Goal: Task Accomplishment & Management: Manage account settings

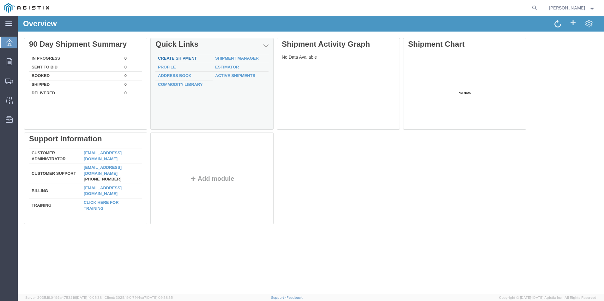
click at [188, 56] on link "Create Shipment" at bounding box center [177, 58] width 39 height 5
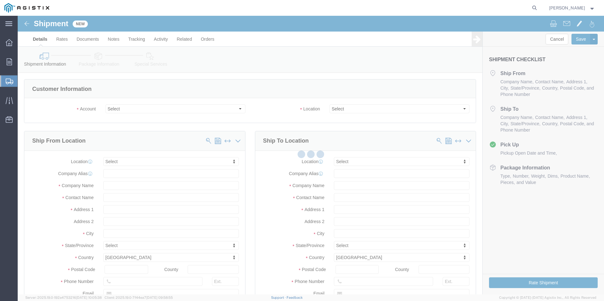
select select
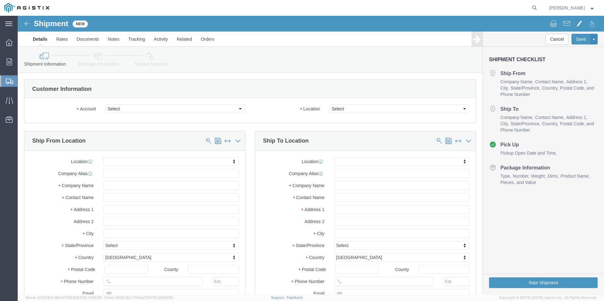
click div "Select JWC ENVIRONMENTAL PG&E"
click select "Select JWC ENVIRONMENTAL PG&E"
select select "9596"
click select "Select JWC ENVIRONMENTAL PG&E"
select select "PURCHORD"
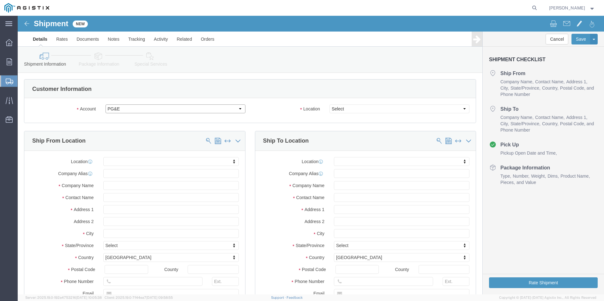
select select
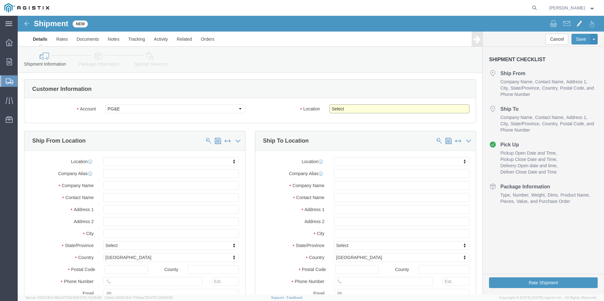
click select "Select All Others Fremont DC Fresno DC Wheatland DC"
select select "23082"
click select "Select All Others Fremont DC Fresno DC Wheatland DC"
click div "Account Select JWC ENVIRONMENTAL PG&E Location Select All Others Fremont DC Fre…"
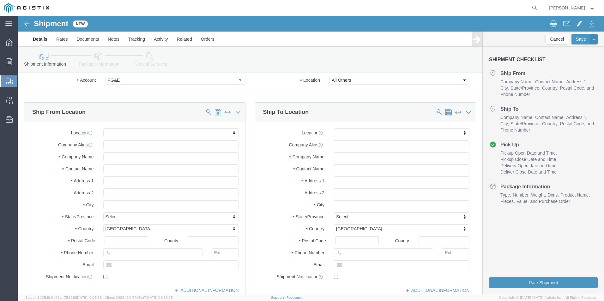
scroll to position [63, 0]
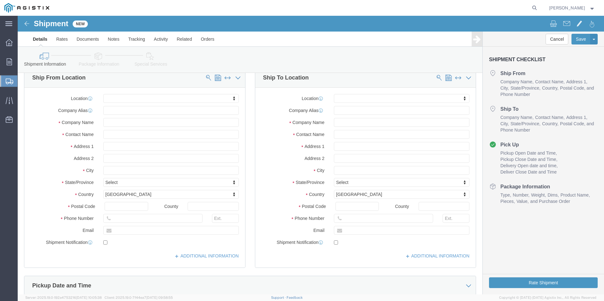
click div "Location My Profile Location (OBSOLETE) BURNEY SC - GC TRAILER (OBSOLETE) BURNE…"
click input "JWC"
type input "JWC Environmental"
click div "Location My Profile Location (OBSOLETE) BURNEY SC - GC TRAILER (OBSOLETE) BURNE…"
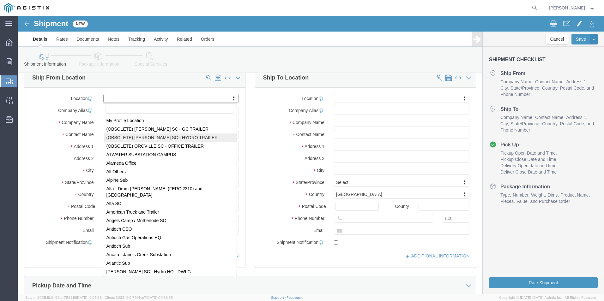
scroll to position [0, 0]
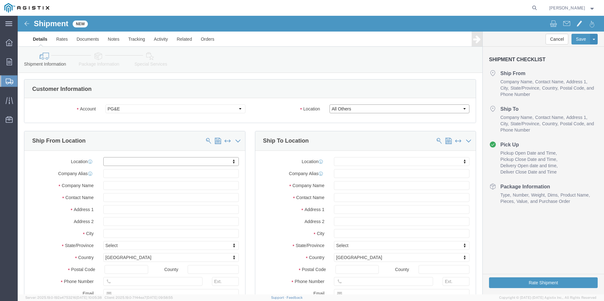
click select "Select All Others Fremont DC Fresno DC Wheatland DC"
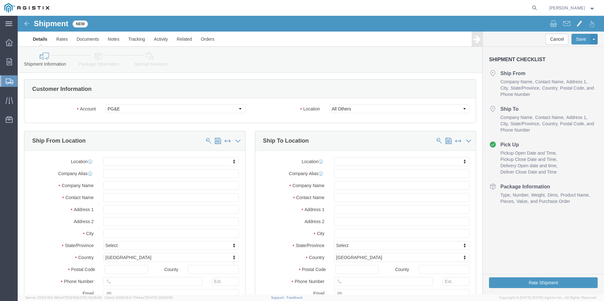
click div "Customer Information Account Select JWC ENVIRONMENTAL PG&E Location Select All …"
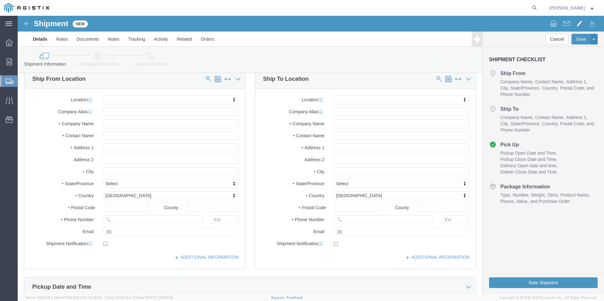
scroll to position [63, 0]
type input "Pacific Gas and Energy Company"
click input "text"
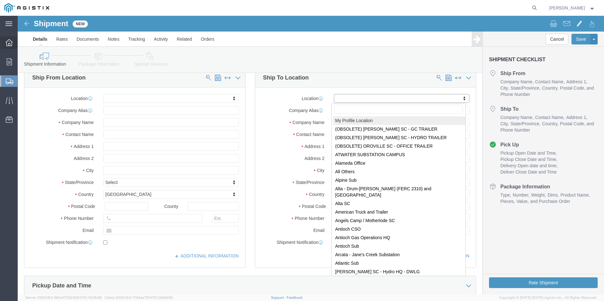
click at [12, 45] on icon at bounding box center [9, 42] width 7 height 7
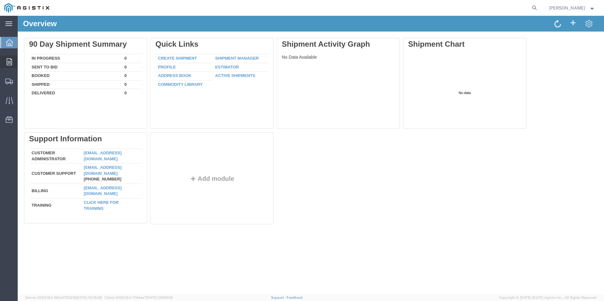
click at [11, 62] on icon at bounding box center [9, 61] width 5 height 7
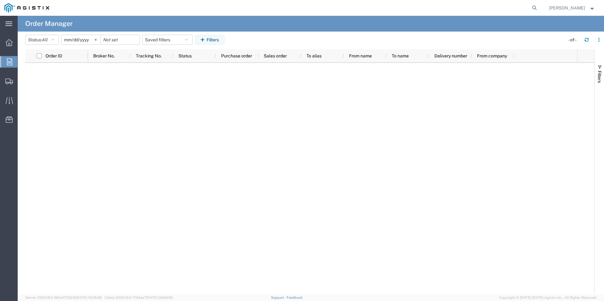
click at [94, 40] on svg-icon at bounding box center [95, 39] width 9 height 9
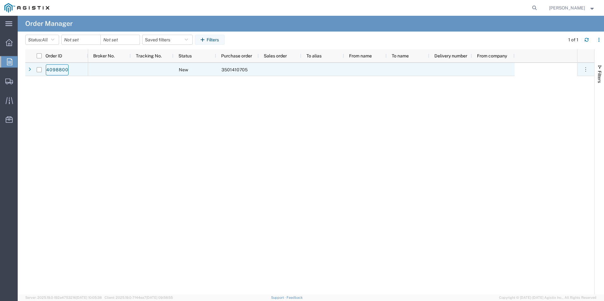
click at [62, 70] on link "4098800" at bounding box center [57, 69] width 23 height 11
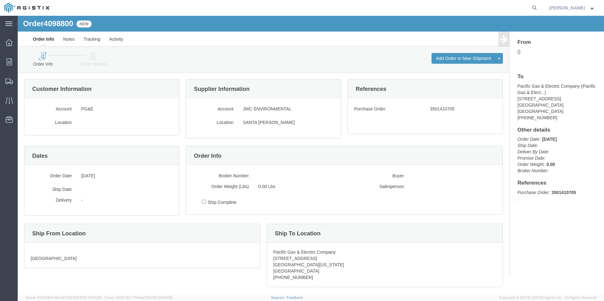
click at [45, 58] on icon at bounding box center [42, 56] width 36 height 8
click at [445, 55] on button "Add Order to New Shipment" at bounding box center [464, 58] width 64 height 11
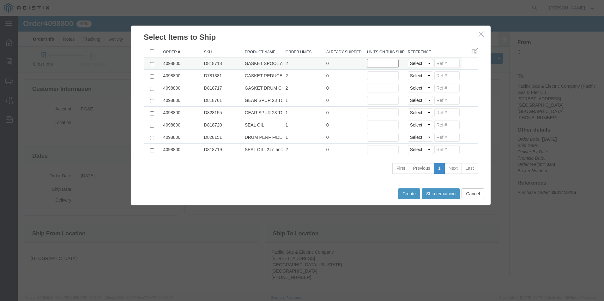
click at [382, 63] on input "text" at bounding box center [383, 63] width 32 height 9
type input "2"
drag, startPoint x: 382, startPoint y: 65, endPoint x: 325, endPoint y: 63, distance: 56.9
click at [325, 63] on tr "4098800 D818718 GASKET SPOOL ADAPTER 2 0 Units on this shipment 2 Select Purcha…" at bounding box center [311, 64] width 334 height 12
click at [382, 139] on input "text" at bounding box center [383, 137] width 32 height 9
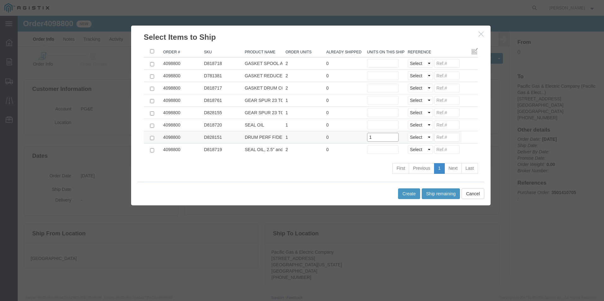
type input "1"
click at [418, 137] on select "Select Purchase Order Delivery Number" at bounding box center [420, 137] width 25 height 9
select select "PO"
click at [408, 133] on select "Select Purchase Order Delivery Number" at bounding box center [420, 137] width 25 height 9
click at [451, 139] on input at bounding box center [446, 137] width 25 height 9
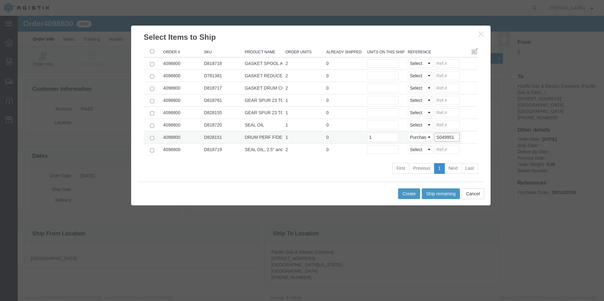
type input "S049951"
click at [150, 138] on input "checkbox" at bounding box center [152, 138] width 4 height 4
checkbox input "true"
click at [404, 197] on button "Create" at bounding box center [409, 194] width 22 height 11
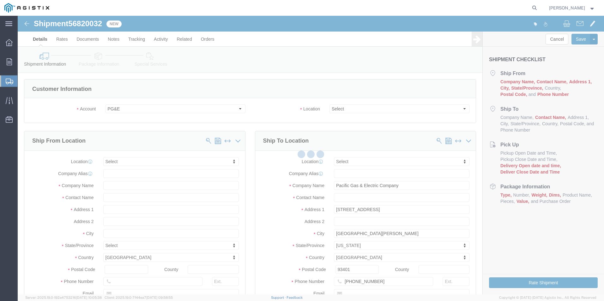
select select
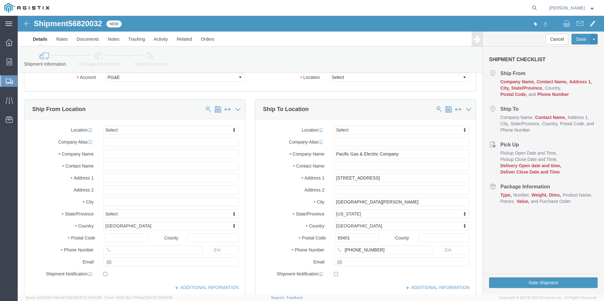
scroll to position [63, 0]
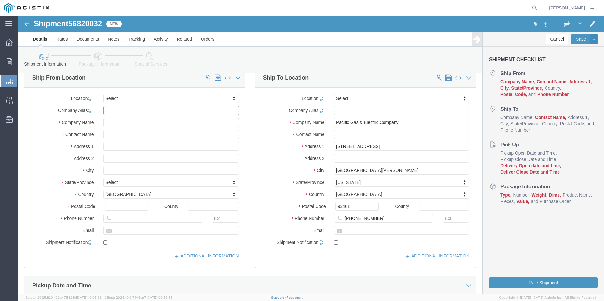
click input "text"
type input "JWC Environmental"
click input "text"
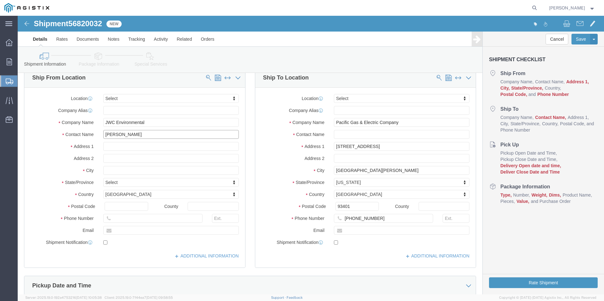
type input "[PERSON_NAME]"
click input "text"
type input "[STREET_ADDRESS][PERSON_NAME]"
click input "text"
type input "S"
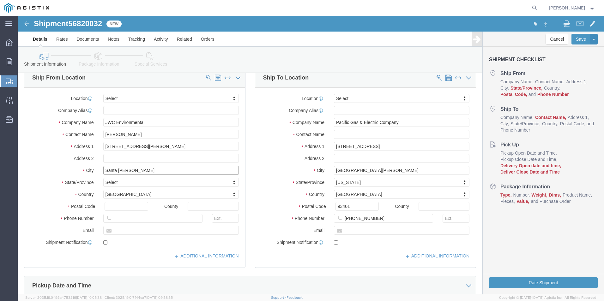
type input "Santa [PERSON_NAME]"
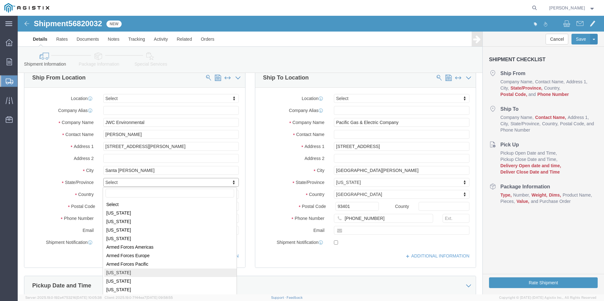
select select "CA"
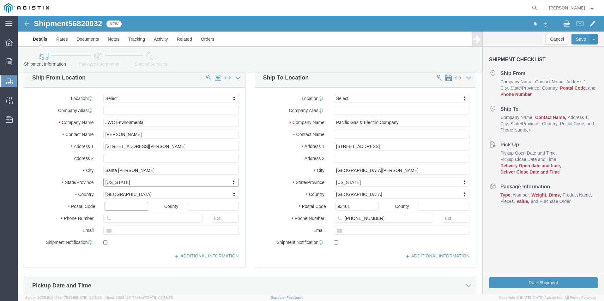
click input "text"
type input "92707"
click input "text"
type input "[PHONE_NUMBER]"
click div "Location Select Select My Profile Location (OBSOLETE) BURNEY SC - GC TRAILER (O…"
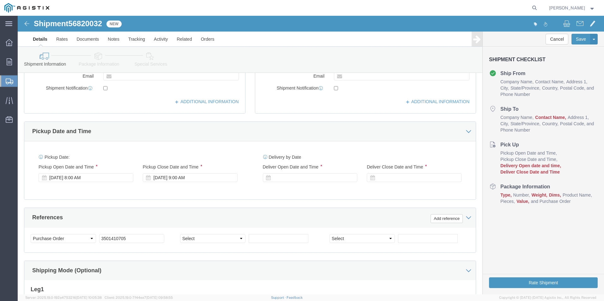
scroll to position [221, 0]
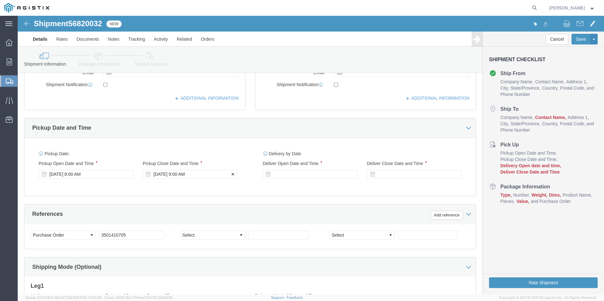
click div "Sep 15 2025 9:00 AM"
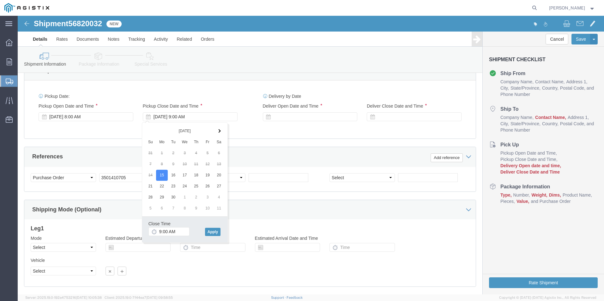
scroll to position [284, 0]
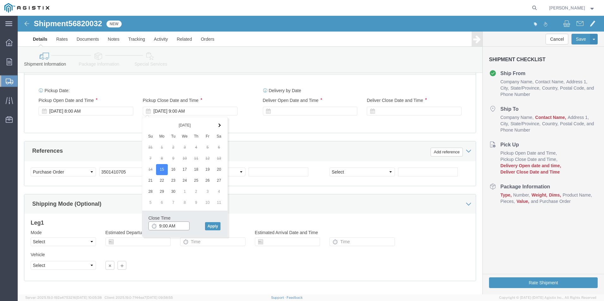
click input "9:00 AM"
click input "2:00 AM"
type input "2:00 PM"
click button "Apply"
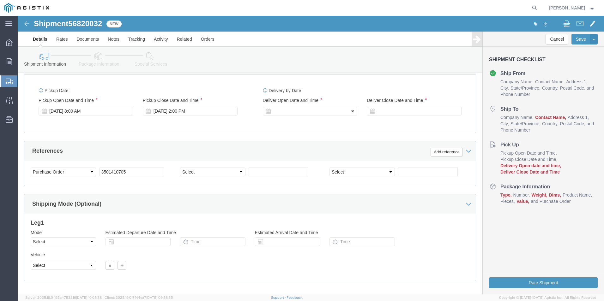
click icon
click div
click input "3:00 PM"
click input "9:00 PM"
type input "9:00AM"
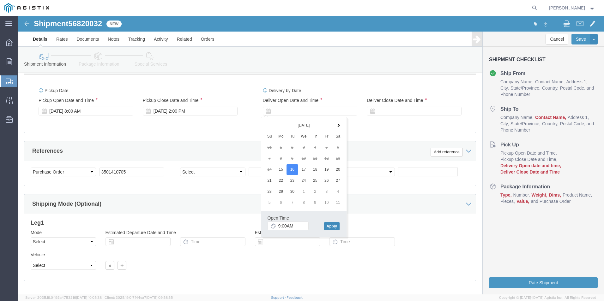
click button "Apply"
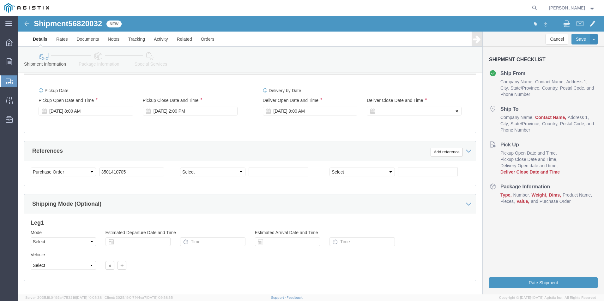
click div
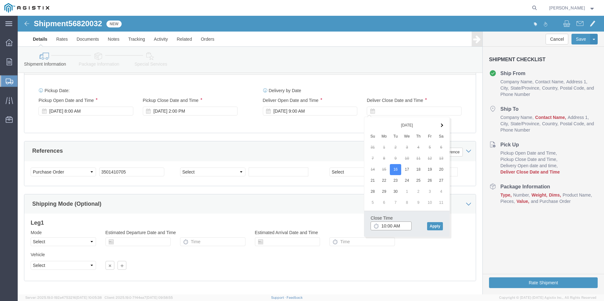
click input "10:00 AM"
click input "3:00 AM"
click input "3:30 AM"
type input "3:30 PM"
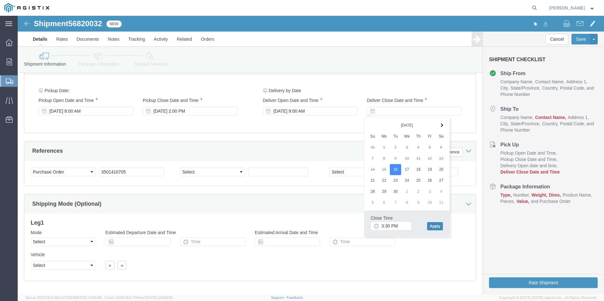
click button "Apply"
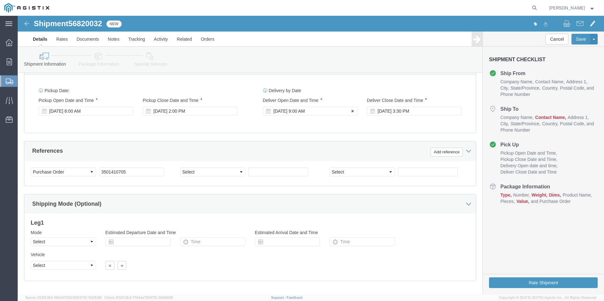
click div "Sep 16 2025 9:00 AM"
type input "7:00 AM"
click button "Apply"
click select "Select Account Type Activity ID Airline Appointment Number ASN Batch Request # …"
click input "text"
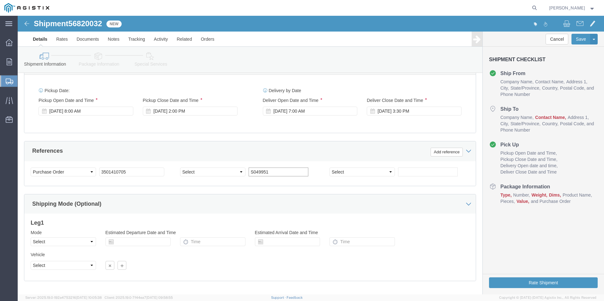
type input "S049951"
click div "Customer Information Account Select JWC ENVIRONMENTAL PG&E Location Select All …"
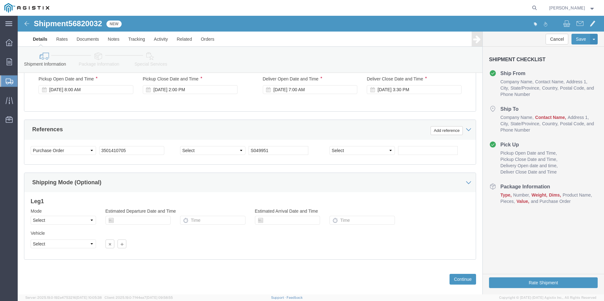
scroll to position [315, 0]
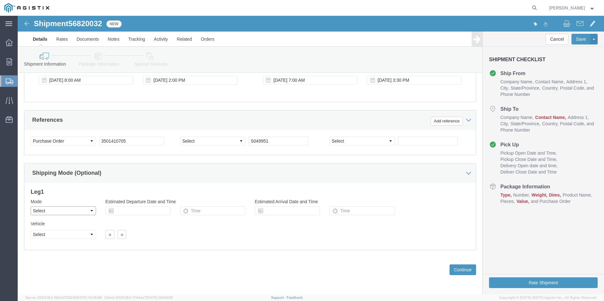
click select "Select Air Less than Truckload Multi-Leg Ocean Freight Rail Small Parcel Truckl…"
select select "TL"
click select "Select Air Less than Truckload Multi-Leg Ocean Freight Rail Small Parcel Truckl…"
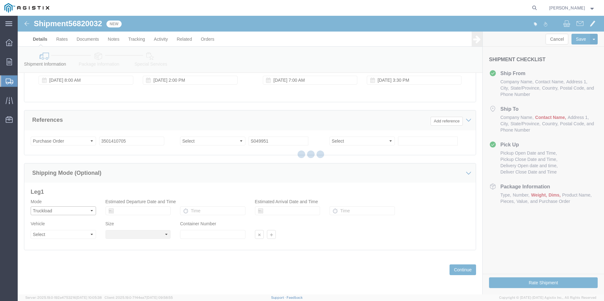
select select
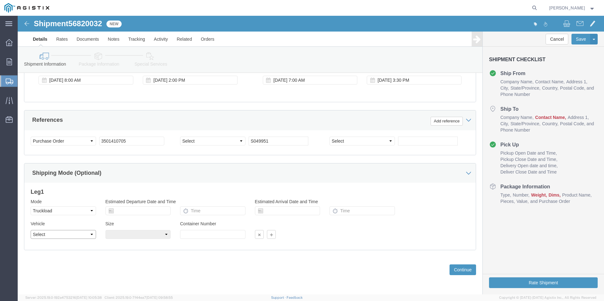
click select "Select 1-Ton (PSS) 10 Wheel 10 Yard Dump Truck 20 Yard Dump Truck Bobtail Botto…"
click div "Shipping Mode (Optional)"
click div "Leg 1 Mode Select Air Less than Truckload Multi-Leg Ocean Freight Rail Small Pa…"
click input "text"
click td "15"
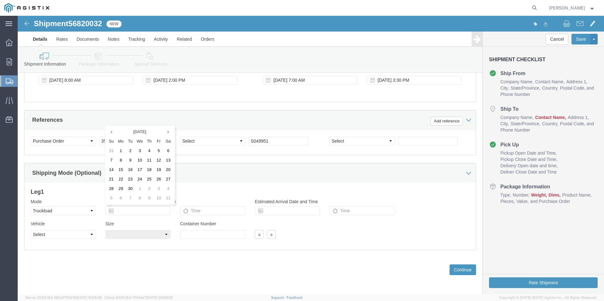
type input "[DATE]"
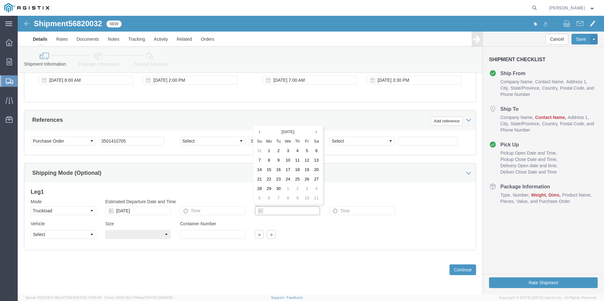
click input "text"
click td "16"
type input "09/16/2025"
click select "Select 1-Ton (PSS) 10 Wheel 10 Yard Dump Truck 20 Yard Dump Truck Bobtail Botto…"
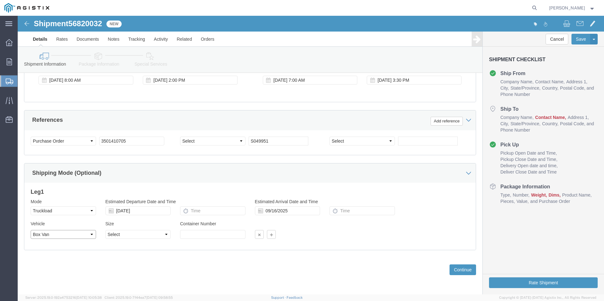
click select "Select 1-Ton (PSS) 10 Wheel 10 Yard Dump Truck 20 Yard Dump Truck Bobtail Botto…"
select select "COTR"
click select "Select 1-Ton (PSS) 10 Wheel 10 Yard Dump Truck 20 Yard Dump Truck Bobtail Botto…"
click select "Select 40 Feet 20 Feet 45 Feet 35 Feet 28 Feet 53 Feet 48 Feet"
click div "Please fix the following errors Customer Information Account Select JWC ENVIRON…"
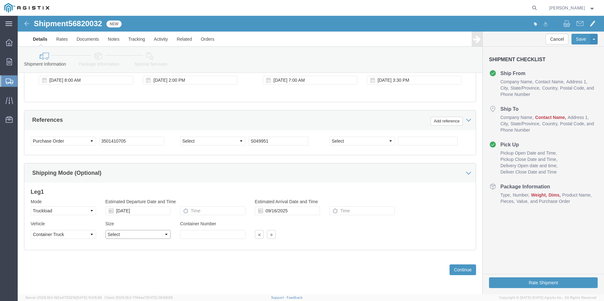
click select "Select 40 Feet 20 Feet 45 Feet 35 Feet 28 Feet 53 Feet 48 Feet"
click div "Size Select 40 Feet 20 Feet 45 Feet 35 Feet 28 Feet 53 Feet 48 Feet"
click select "Select 1-Ton (PSS) 10 Wheel 10 Yard Dump Truck 20 Yard Dump Truck Bobtail Botto…"
click div "Please fix the following errors Customer Information Account Select JWC ENVIRON…"
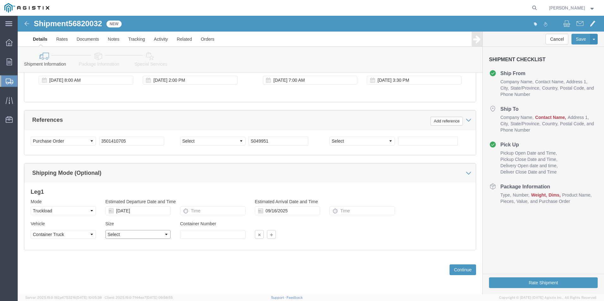
click select "Select 40 Feet 20 Feet 45 Feet 35 Feet 28 Feet 53 Feet 48 Feet"
click div "Please fix the following errors Customer Information Account Select JWC ENVIRON…"
click select "Select 40 Feet 20 Feet 45 Feet 35 Feet 28 Feet 53 Feet 48 Feet"
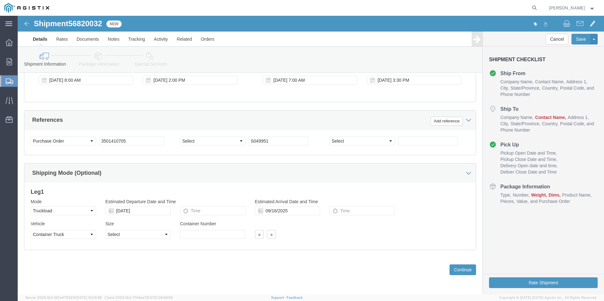
click div "Please fix the following errors Customer Information Account Select JWC ENVIRON…"
click button "Continue"
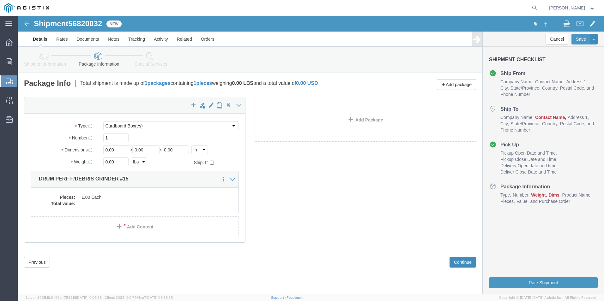
scroll to position [0, 0]
click select "Select Bulk Bundle(s) Cardboard Box(es) Carton(s) Crate(s) Drum(s) (Fiberboard)…"
select select "CRAT"
click select "Select Bulk Bundle(s) Cardboard Box(es) Carton(s) Crate(s) Drum(s) (Fiberboard)…"
click input "0.00"
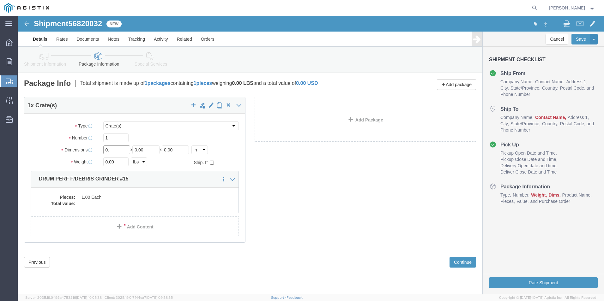
type input "0"
type input "42"
drag, startPoint x: 135, startPoint y: 132, endPoint x: 85, endPoint y: 131, distance: 50.3
click div "Length 42 x Width 0.00 x Height 0.00 Select cm ft in"
type input "32"
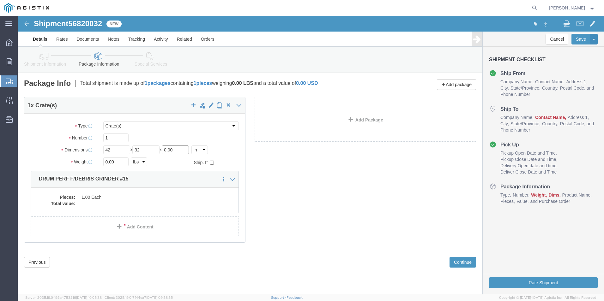
drag, startPoint x: 157, startPoint y: 132, endPoint x: 97, endPoint y: 134, distance: 60.1
click div "Length 42 x Width 32 x Height 0.00 Select cm ft in"
type input "28"
drag, startPoint x: 103, startPoint y: 146, endPoint x: 70, endPoint y: 145, distance: 32.9
click div "Weight Total weight of packages in pounds or kilograms 0.00 Select kgs lbs Ship…"
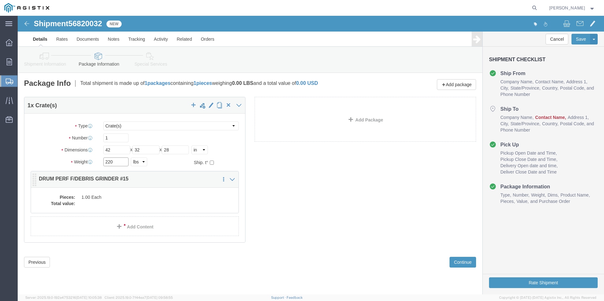
type input "220"
click div "Pieces: 1.00 Each Total value:"
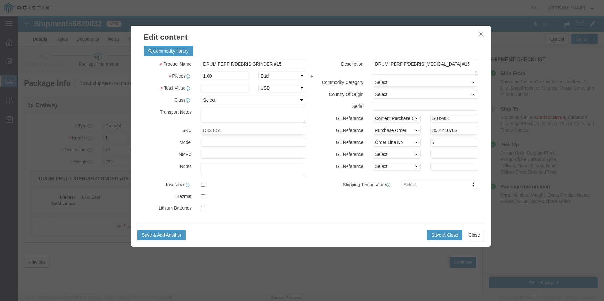
click icon "button"
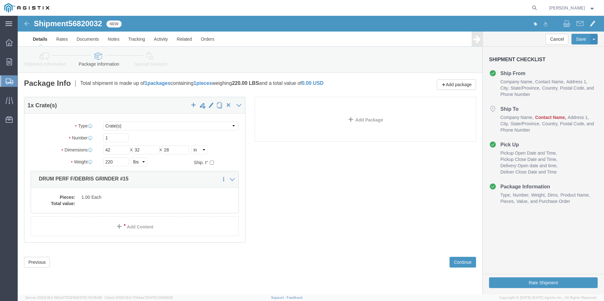
click div "Please fix the following errors Customer Information Account Select JWC ENVIRON…"
click button "Continue"
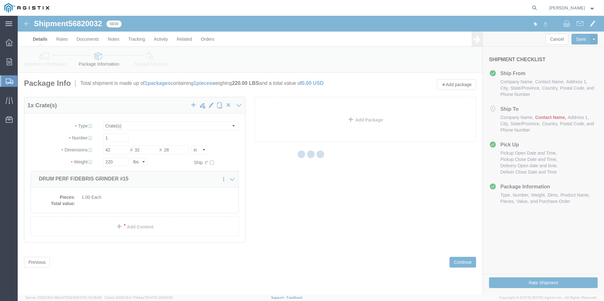
select select
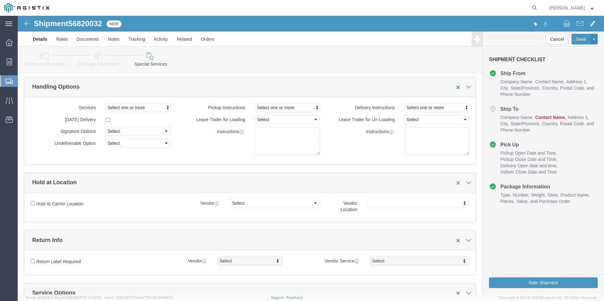
scroll to position [32, 0]
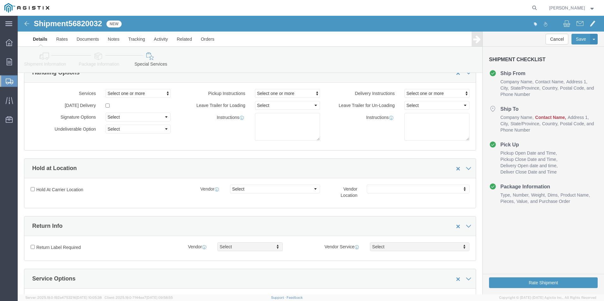
click div "Services Select one or more 10 Wheeler 12 ton Crane (25,000 lb cap) 3 Axle Trac…"
click button "Select one or more"
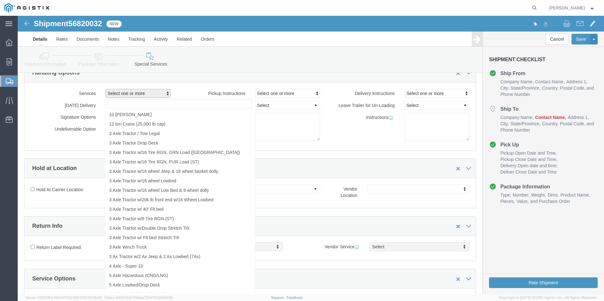
click button "Select one or more"
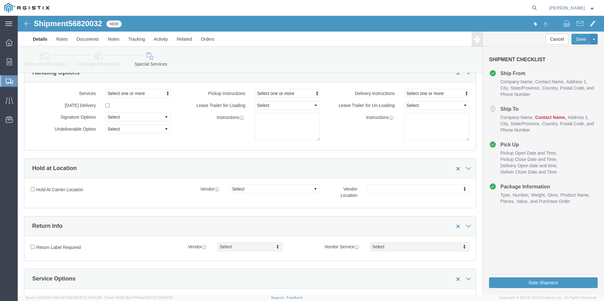
click label "Pickup Instructions"
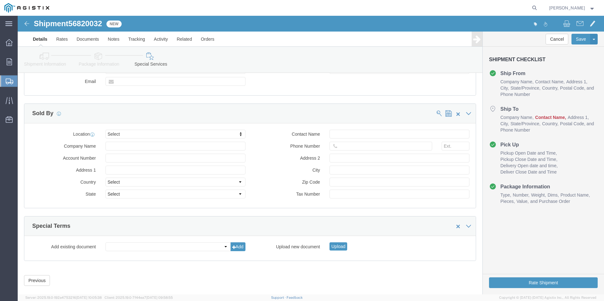
scroll to position [579, 0]
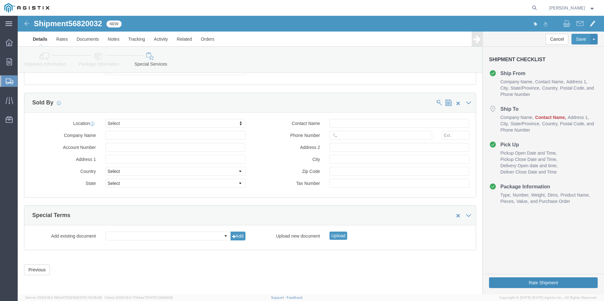
click button "Rate Shipment"
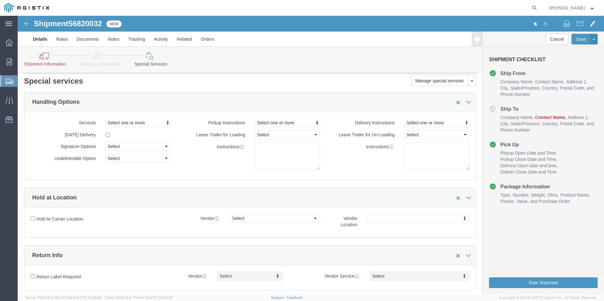
scroll to position [32, 0]
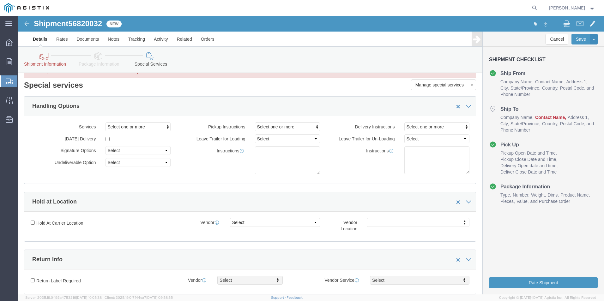
click span "Contact Name"
click h4 "Ship To"
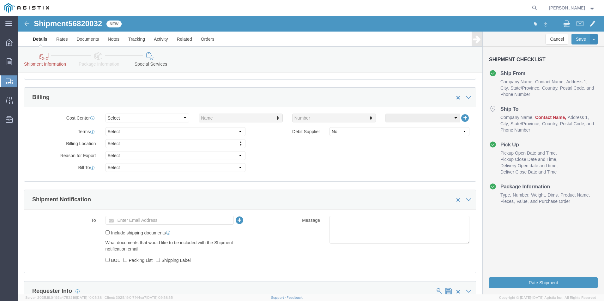
scroll to position [284, 0]
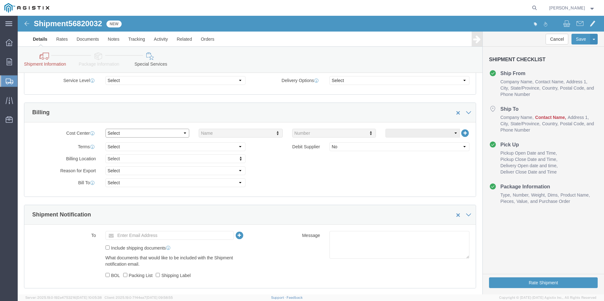
click select "Select Buyer Cost Center Department Operations Number Order Number Sales Person"
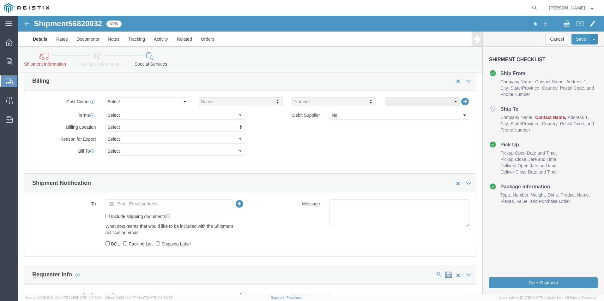
click div "Intl. Incoterms Select Carriage Insurance Paid Carriage Paid To Cost and Freigh…"
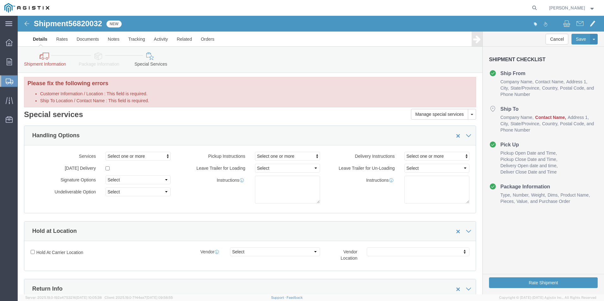
scroll to position [0, 0]
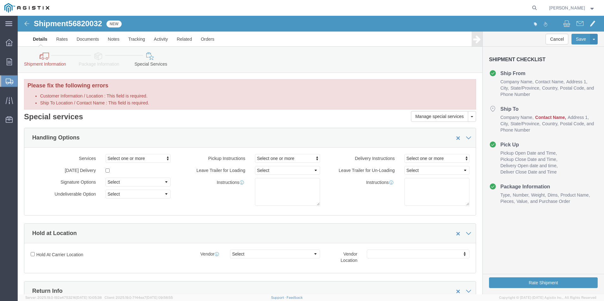
click li "Ship To Location / Contact Name : This field is required."
click icon
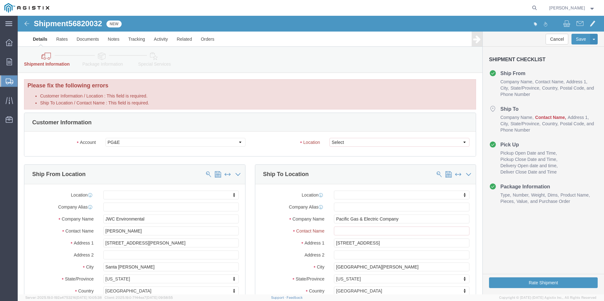
click icon
click select "Select All Others Fremont DC Fresno DC Wheatland DC"
select select "23082"
click select "Select All Others Fremont DC Fresno DC Wheatland DC"
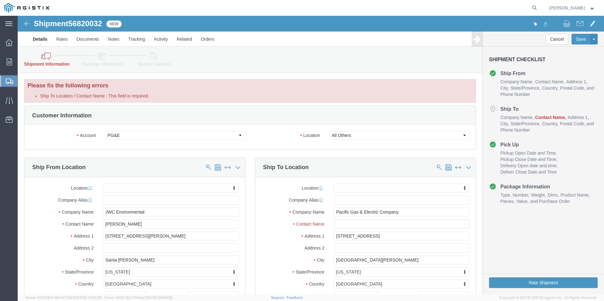
click div "Account Select JWC ENVIRONMENTAL PG&E Location Select All Others Fremont DC Fre…"
click input "Ship To Location / Contact Name : This field is required."
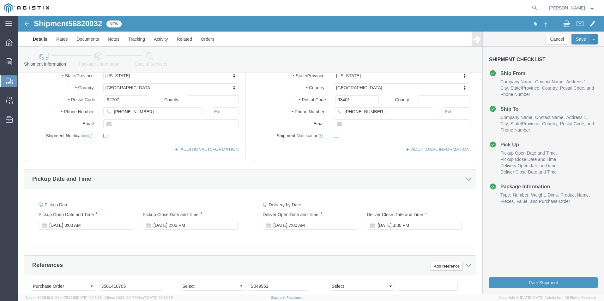
scroll to position [190, 0]
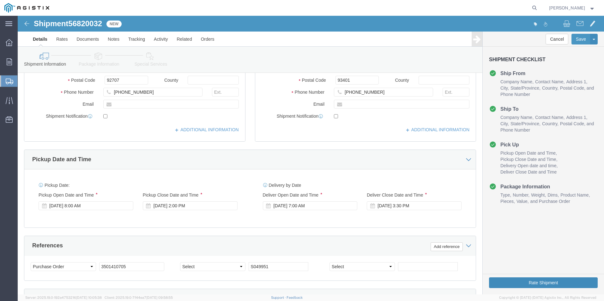
type input "[PERSON_NAME]"
click button "Rate Shipment"
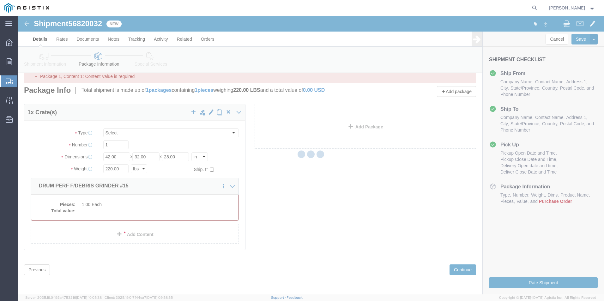
select select "CRAT"
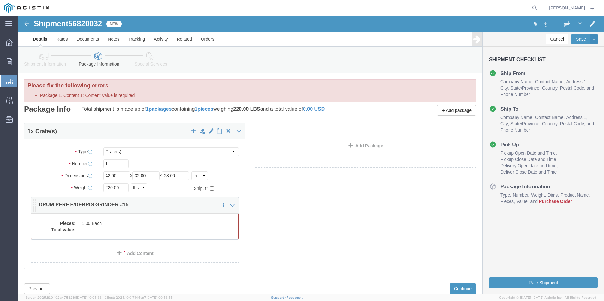
scroll to position [19, 0]
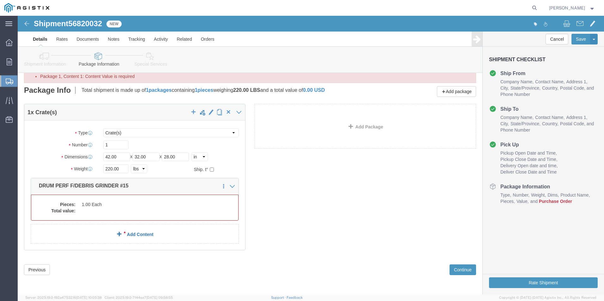
click link "Add Content"
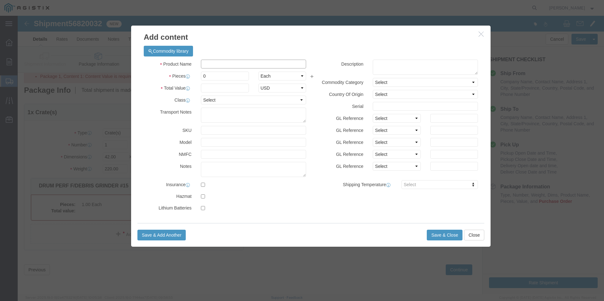
click input "text"
type input "DRUM PERF F/DEBRIS GRINDER #15"
type input "3501410705"
type input "7"
click input "text"
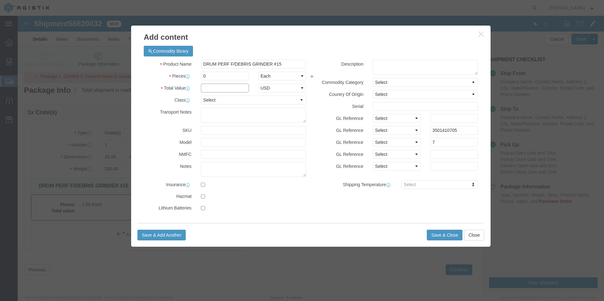
click input "text"
type input "9830.09"
click button "Save & Close"
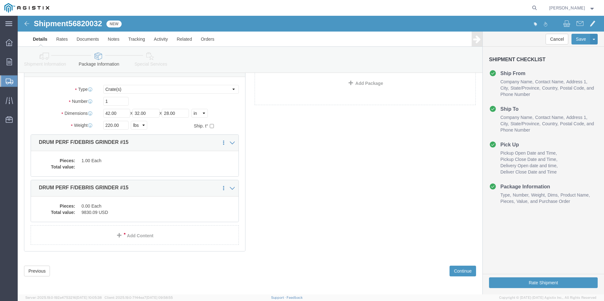
scroll to position [64, 0]
click button "Continue"
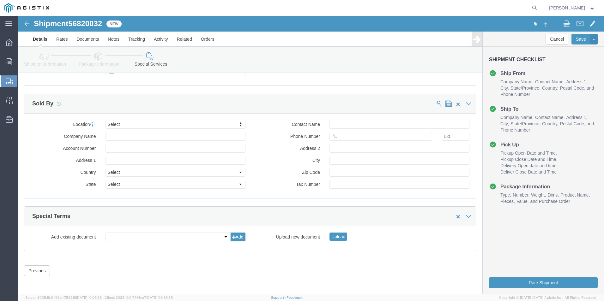
scroll to position [605, 0]
click button "Rate Shipment"
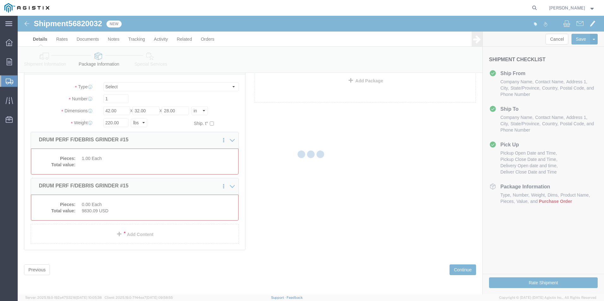
select select "CRAT"
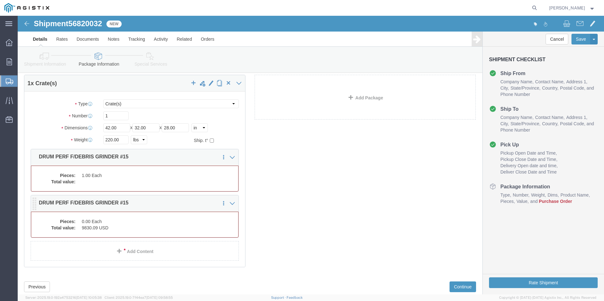
scroll to position [63, 0]
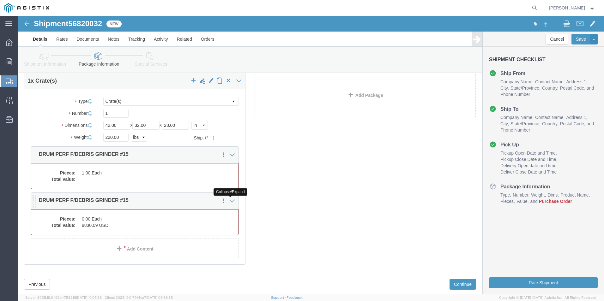
click icon
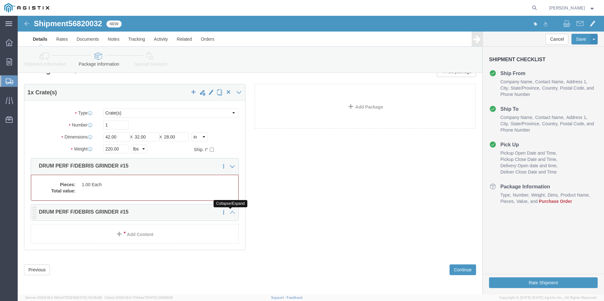
scroll to position [52, 0]
click div "1 x Crate(s) Package Type Select Bulk Bundle(s) Cardboard Box(es) Carton(s) Cra…"
click icon
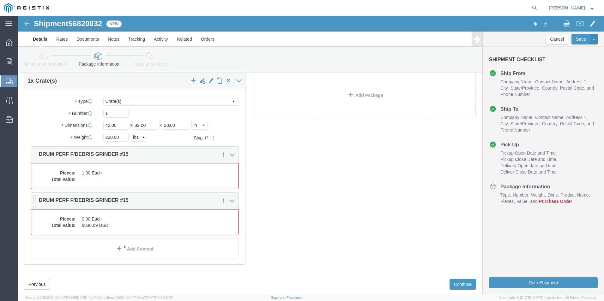
click dd "9830.09 USD"
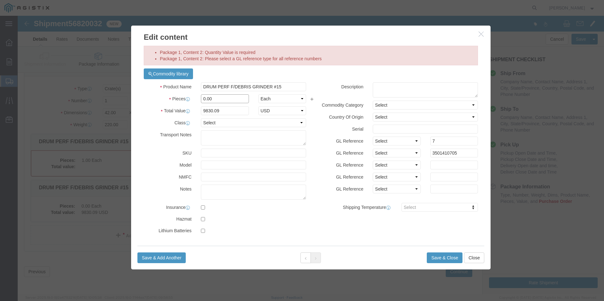
drag, startPoint x: 200, startPoint y: 88, endPoint x: 159, endPoint y: 83, distance: 41.0
click div "Pieces 0.00 Select Bag Barrels 100Board Feet Bottle Box Blister Pack Carats Can…"
type input "1.00"
click button "Save & Close"
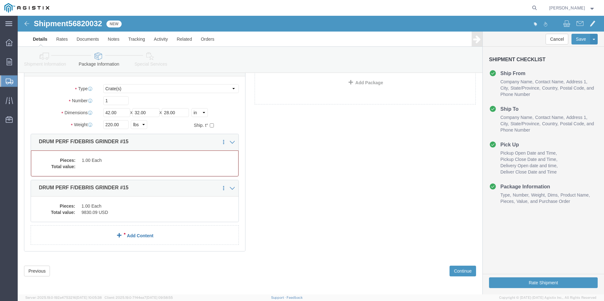
click link "Add Content"
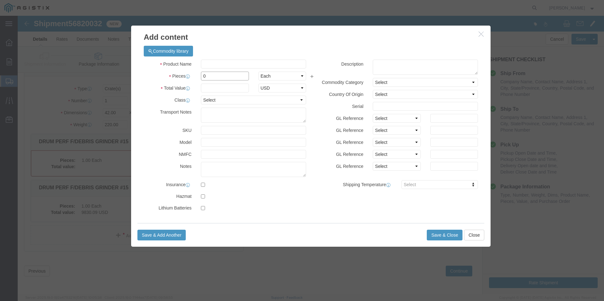
drag, startPoint x: 194, startPoint y: 60, endPoint x: 165, endPoint y: 62, distance: 29.1
click div "Pieces 0 Select Bag Barrels 100Board Feet Bottle Box Blister Pack Carats Can Ca…"
type input "1.00"
type input "7"
click input "text"
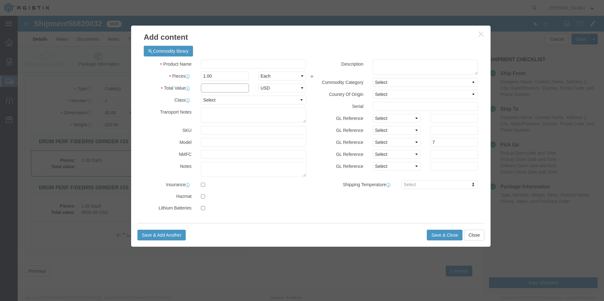
type input "9830.09"
click div "Commodity library"
click input "text"
type input "DRUM PERF F/DEBRIS GRINDER #15"
click button "Save & Close"
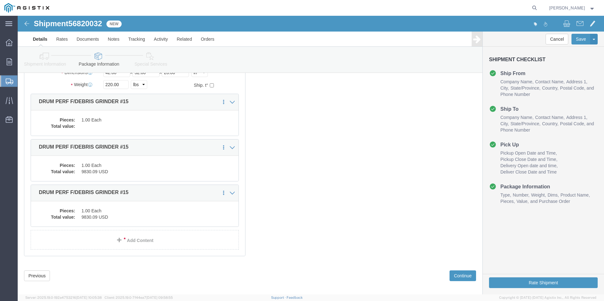
scroll to position [109, 0]
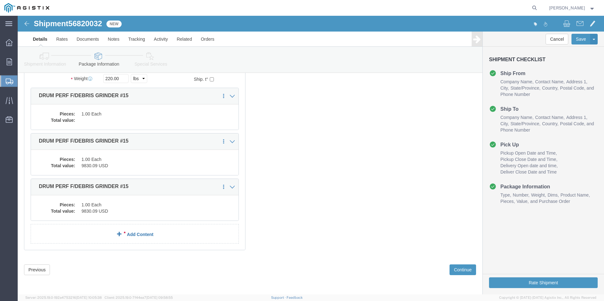
click link "Add Content"
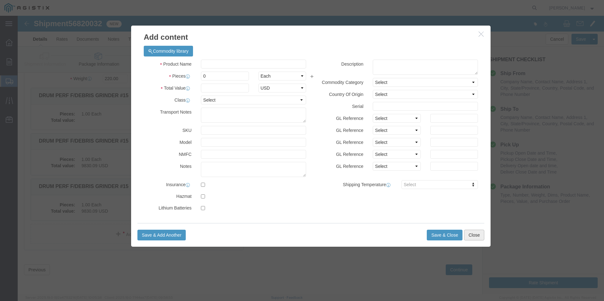
click button "Close"
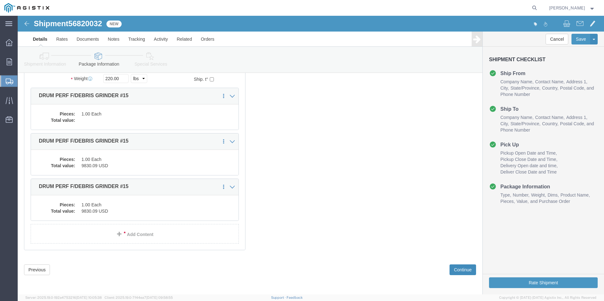
click button "Continue"
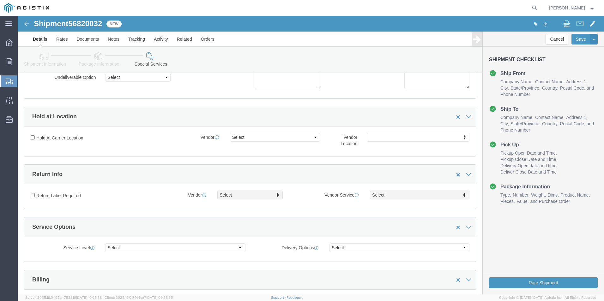
scroll to position [605, 0]
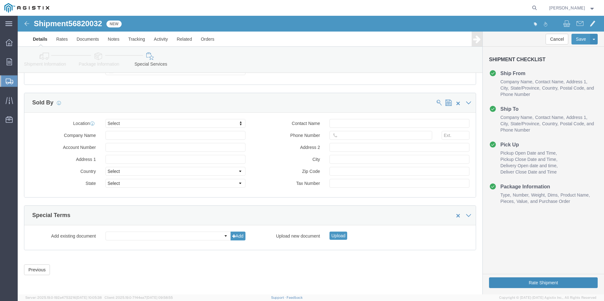
click button "Rate Shipment"
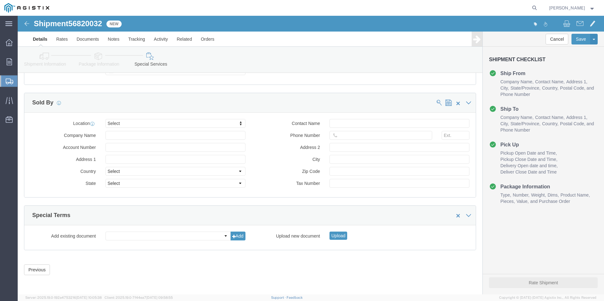
scroll to position [579, 0]
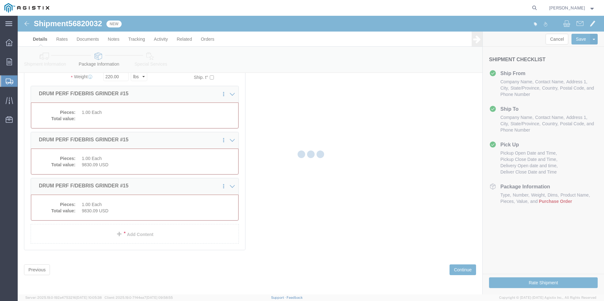
select select "CRAT"
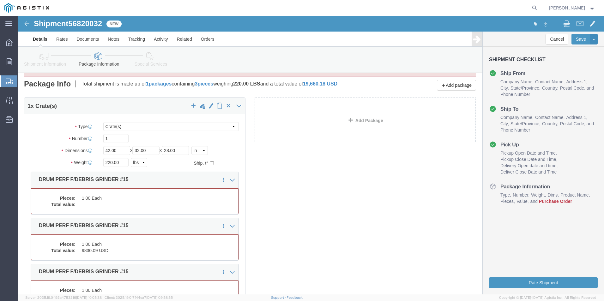
scroll to position [0, 0]
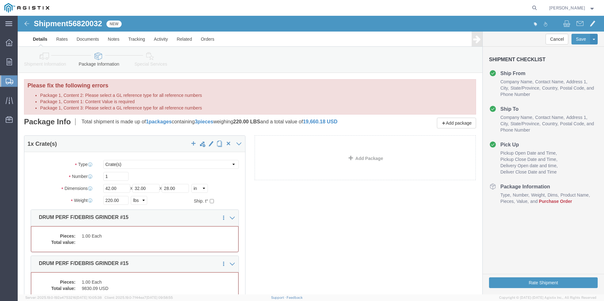
click li "Package 1, Content 1: Content Value is required"
click p "Total shipment is made up of 1 packages containing 3 pieces weighing 220.00 LBS…"
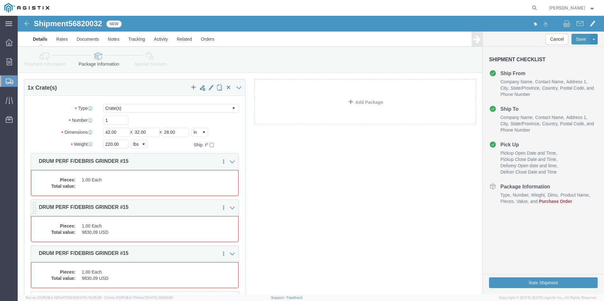
scroll to position [63, 0]
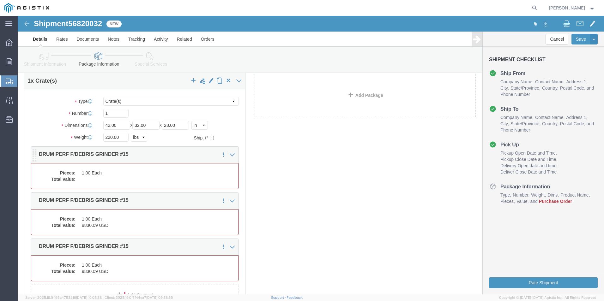
click div
click icon
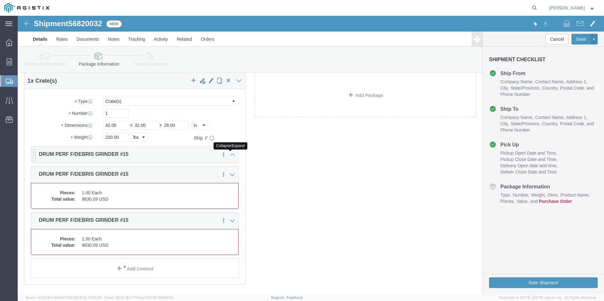
click icon
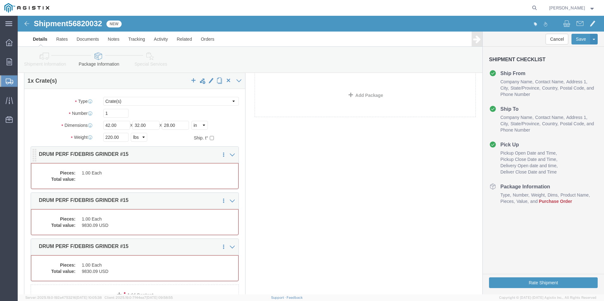
click dd "1.00 Each"
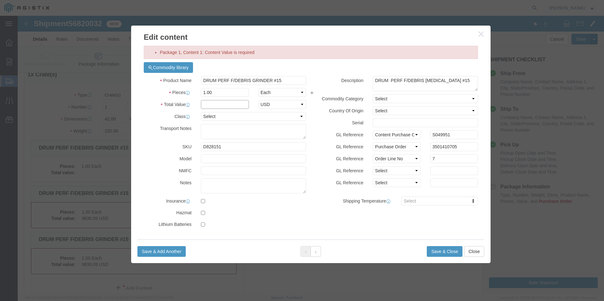
click input "text"
type input "9830.09"
click button "Save & Close"
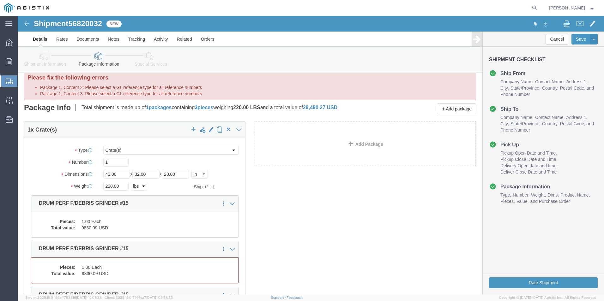
scroll to position [0, 0]
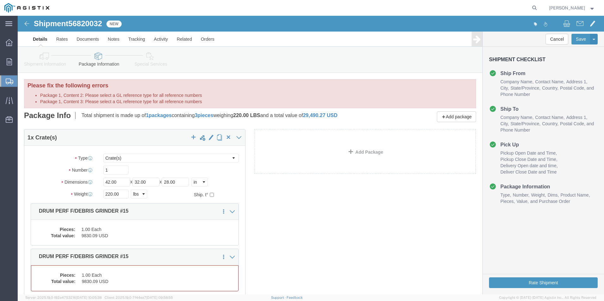
click li "Package 1, Content 3: Please select a GL reference type for all reference numbe…"
click li "Package 1, Content 2: Please select a GL reference type for all reference numbe…"
click h2 "Package Info"
click li "Package 1, Content 2: Please select a GL reference type for all reference numbe…"
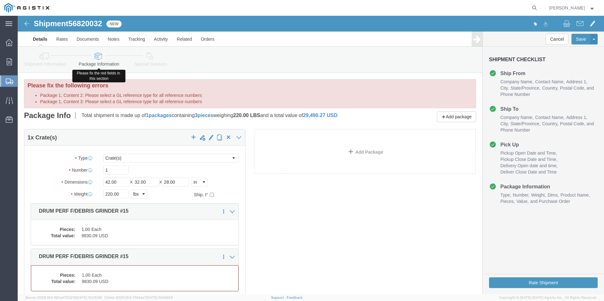
click icon
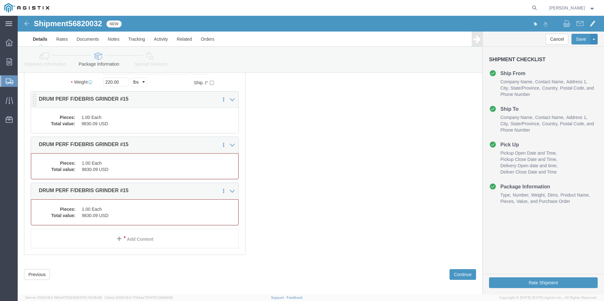
scroll to position [117, 0]
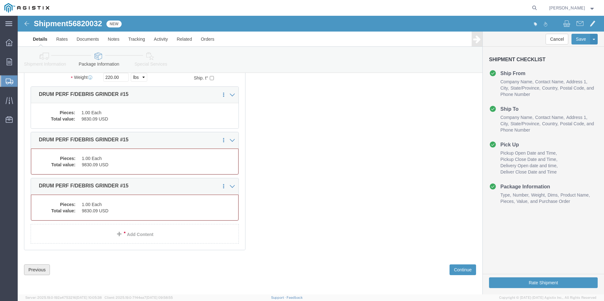
click button "Previous"
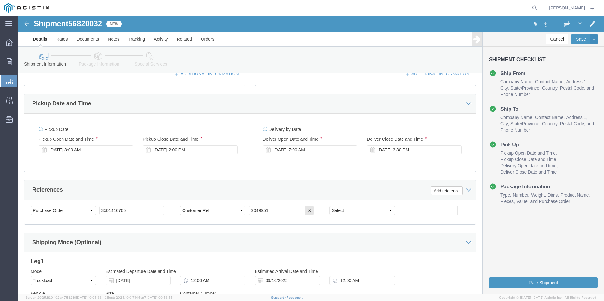
scroll to position [316, 0]
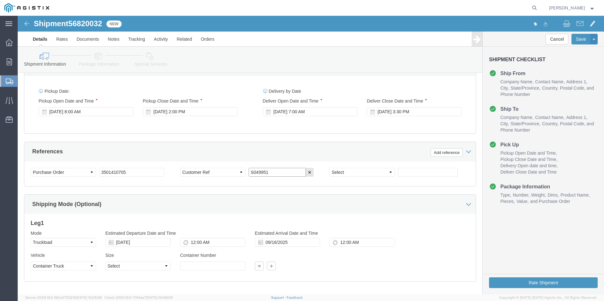
click input "S049951"
click button "button"
click select "Select Account Type Activity ID Airline Appointment Number ASN Batch Request # …"
click div "Shipping Mode (Optional)"
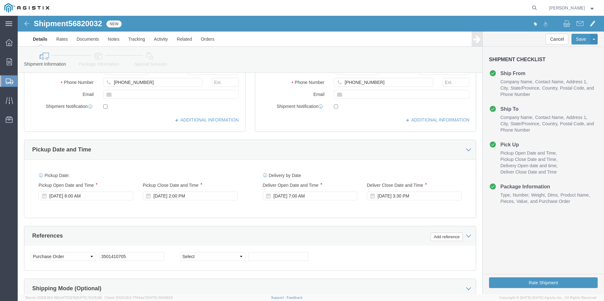
scroll to position [348, 0]
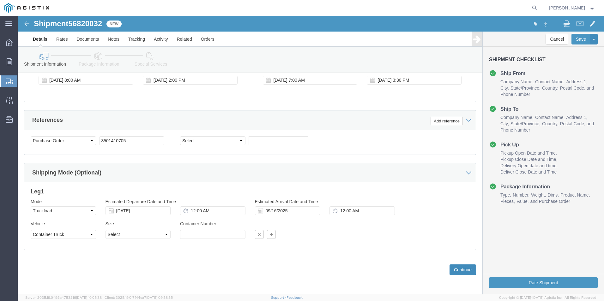
click button "Continue"
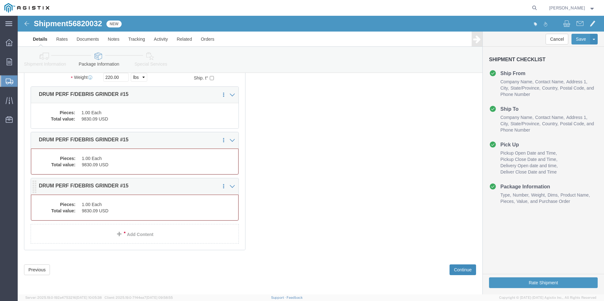
scroll to position [0, 0]
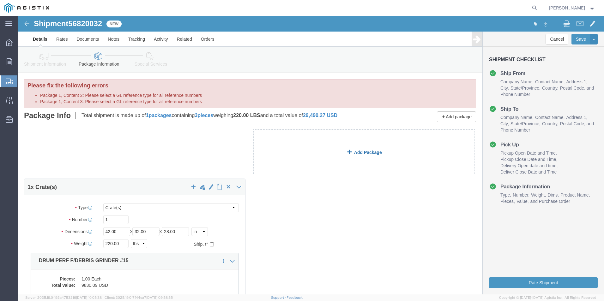
click link "Add Package"
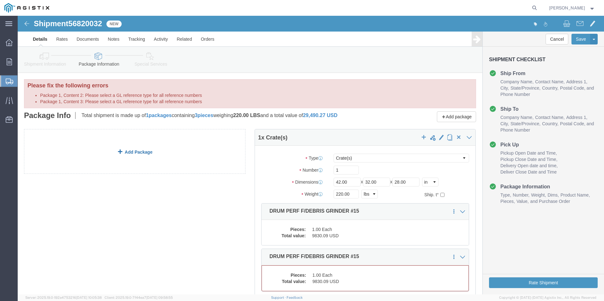
click link "Add Package"
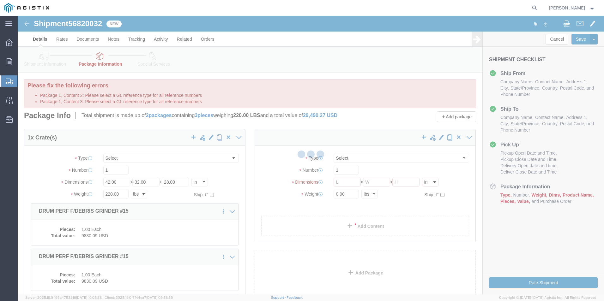
select select "CRAT"
select select "CBOX"
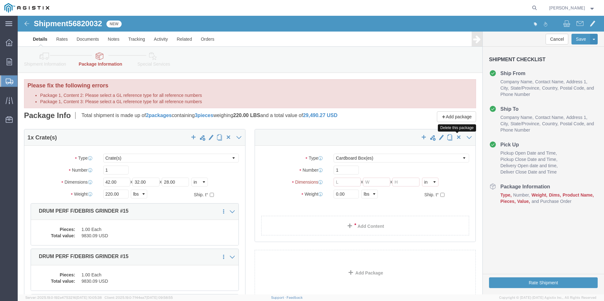
click span "button"
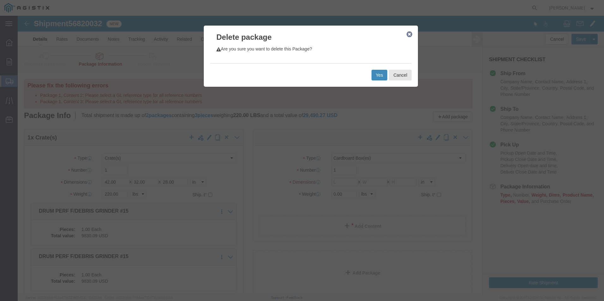
click button "Yes"
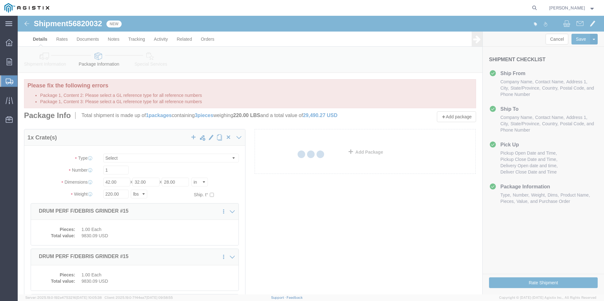
select select "CRAT"
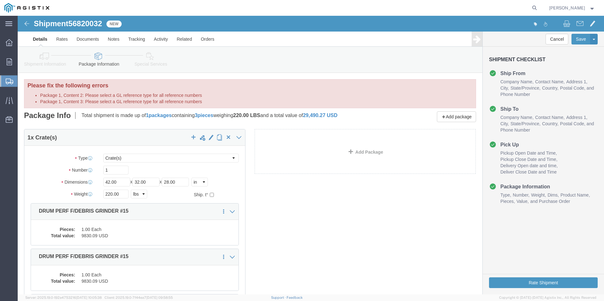
click icon
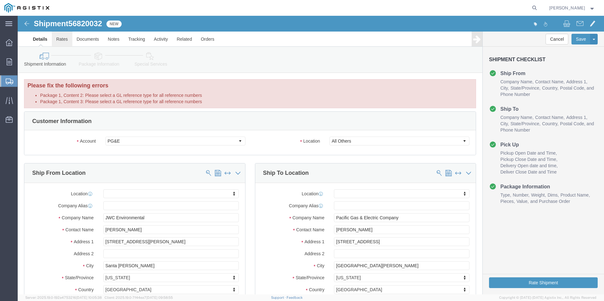
click link "Rates"
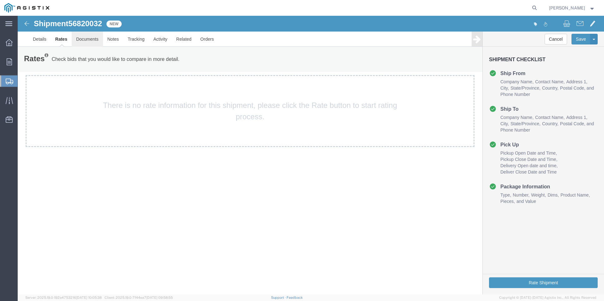
click at [89, 39] on link "Documents" at bounding box center [87, 39] width 31 height 15
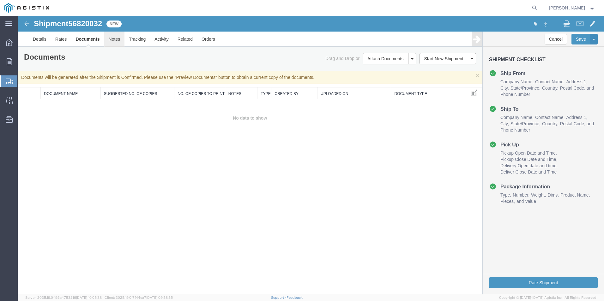
click at [119, 41] on link "Notes" at bounding box center [114, 39] width 21 height 15
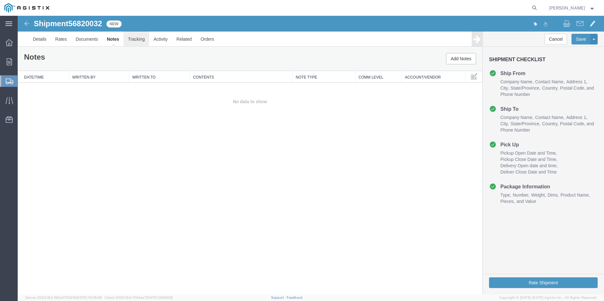
click at [143, 43] on link "Tracking" at bounding box center [137, 39] width 26 height 15
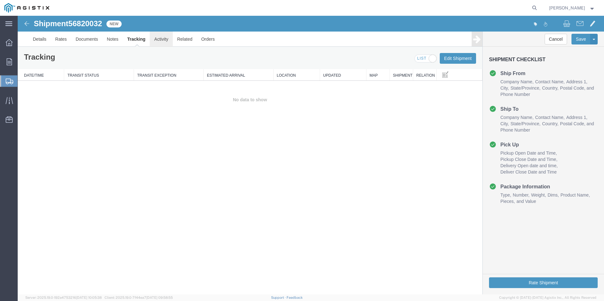
click at [165, 40] on link "Activity" at bounding box center [161, 39] width 23 height 15
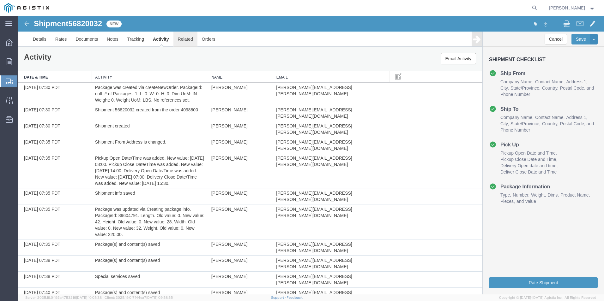
click at [196, 41] on link "Related" at bounding box center [185, 39] width 24 height 15
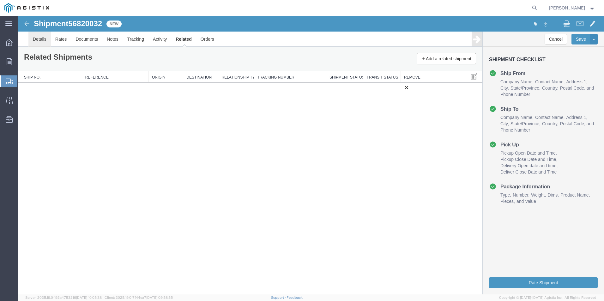
click at [40, 40] on link "Details" at bounding box center [39, 39] width 22 height 15
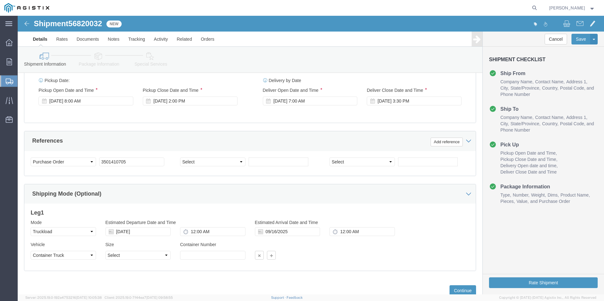
scroll to position [315, 0]
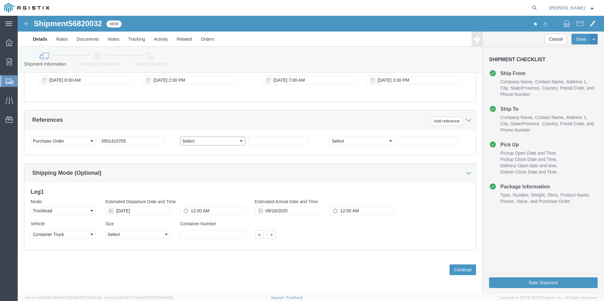
click select "Select Account Type Activity ID Airline Appointment Number ASN Batch Request # …"
select select "SALEORDR"
click select "Select Account Type Activity ID Airline Appointment Number ASN Batch Request # …"
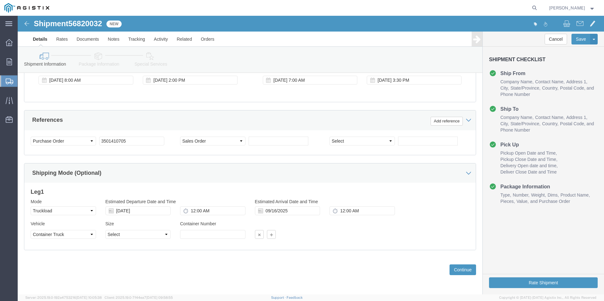
click div "Shipping Mode (Optional)"
click icon
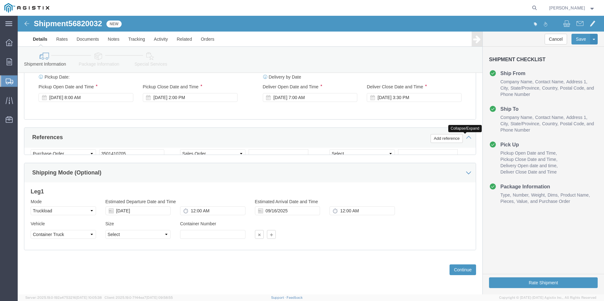
scroll to position [291, 0]
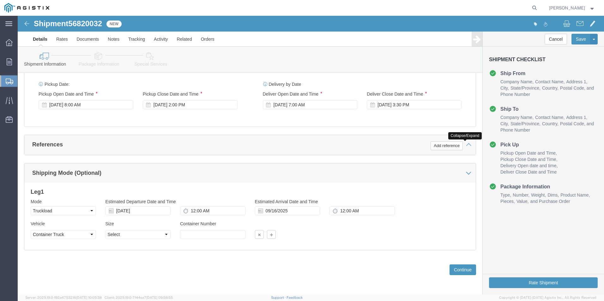
click icon
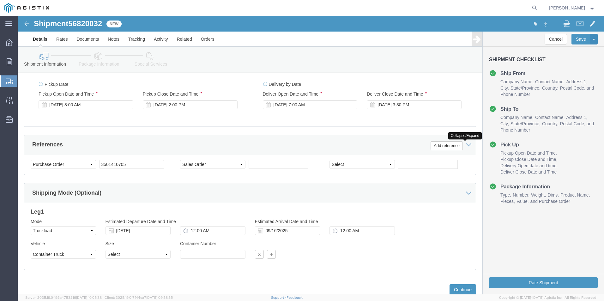
scroll to position [315, 0]
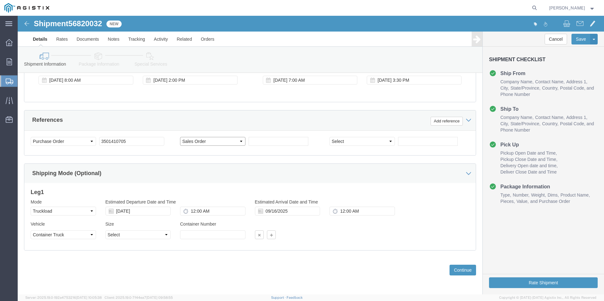
click select "Select Account Type Activity ID Airline Appointment Number ASN Batch Request # …"
select select
click select "Select Account Type Activity ID Airline Appointment Number ASN Batch Request # …"
click div "Select Account Type Activity ID Airline Appointment Number ASN Batch Request # …"
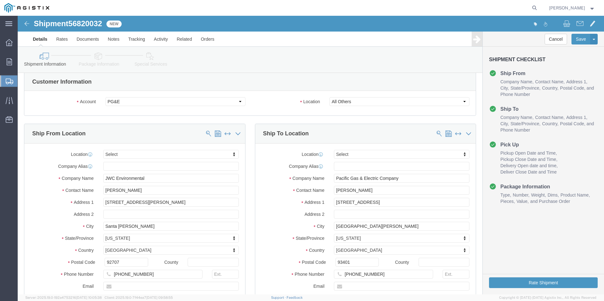
scroll to position [0, 0]
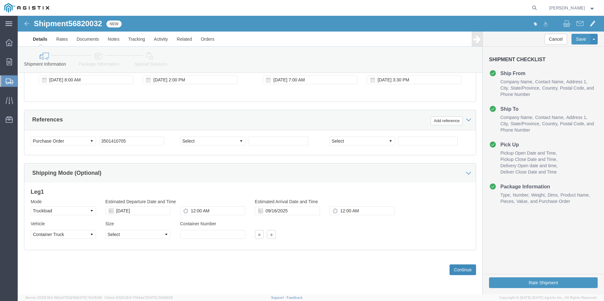
click button "Continue"
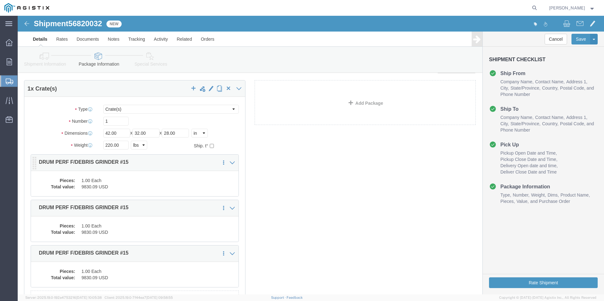
scroll to position [32, 0]
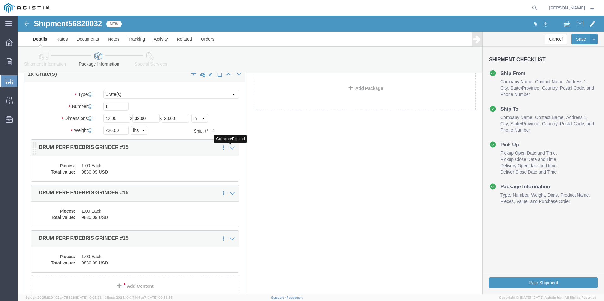
click icon
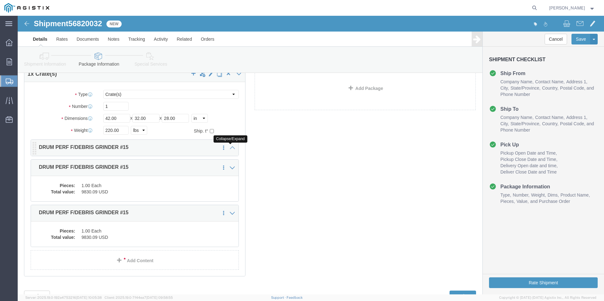
click icon
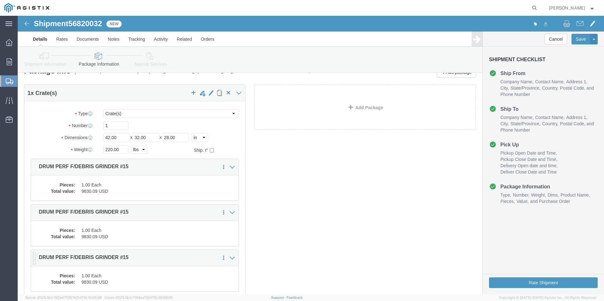
scroll to position [0, 0]
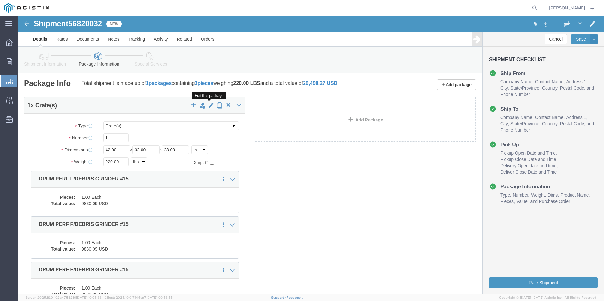
click span "button"
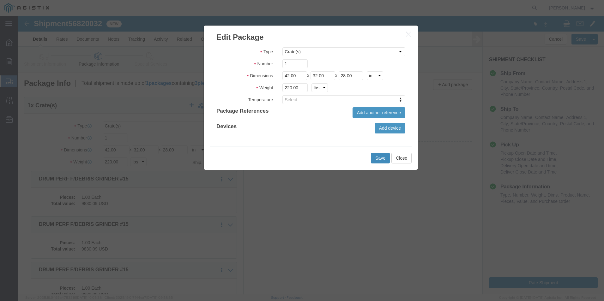
click button "Save"
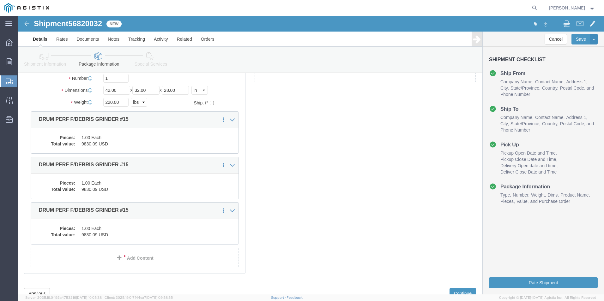
scroll to position [63, 0]
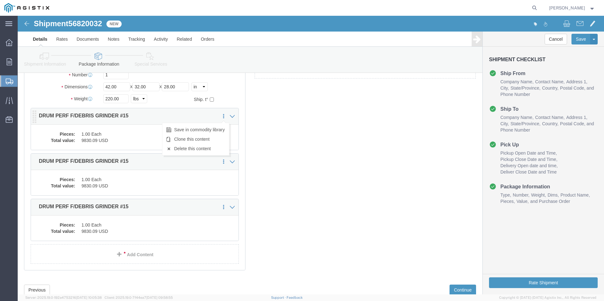
click icon
click link "Delete this content"
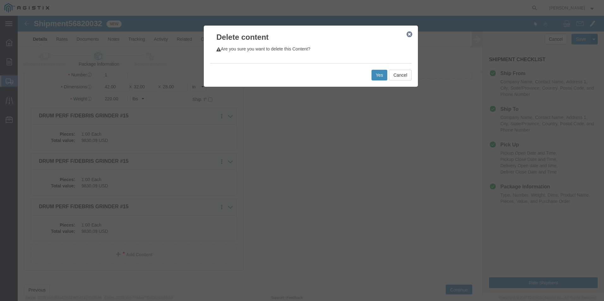
click button "Yes"
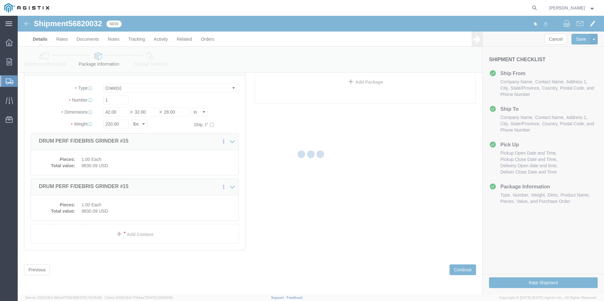
scroll to position [2, 0]
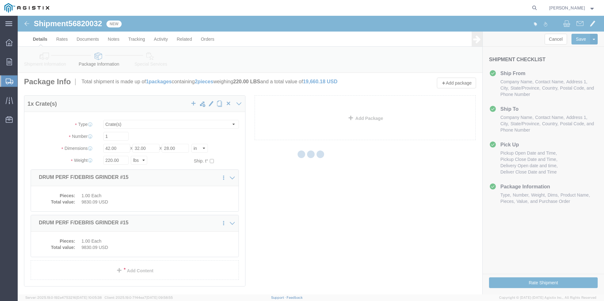
select select "CRAT"
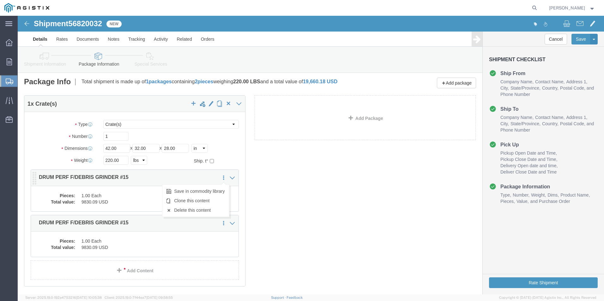
click icon
click link "Delete this content"
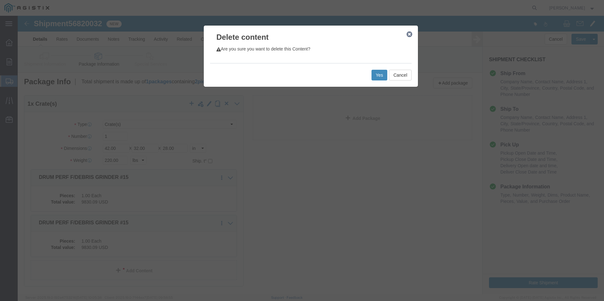
click button "Yes"
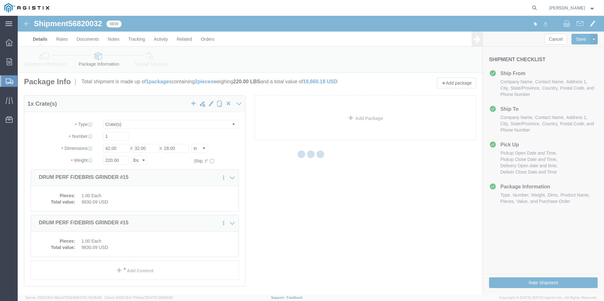
scroll to position [0, 0]
select select "CRAT"
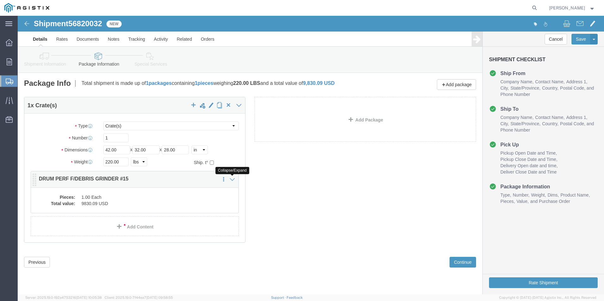
click icon
click dd "1.00 Each"
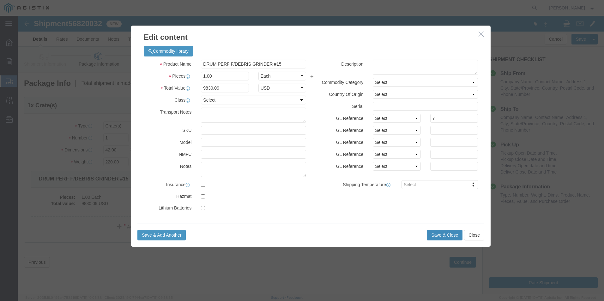
click button "Save & Close"
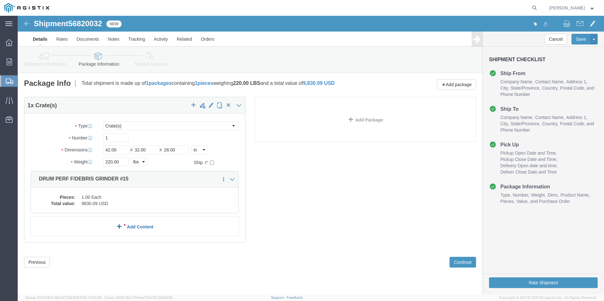
click link "Add Content"
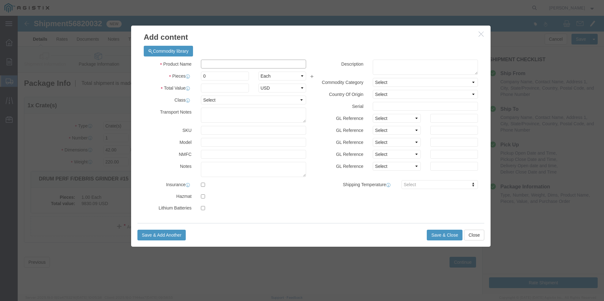
click input "text"
type input "DRUM PERF F/DEBRIS GRINDER #15"
type input "3501410705"
type input "7"
click input "text"
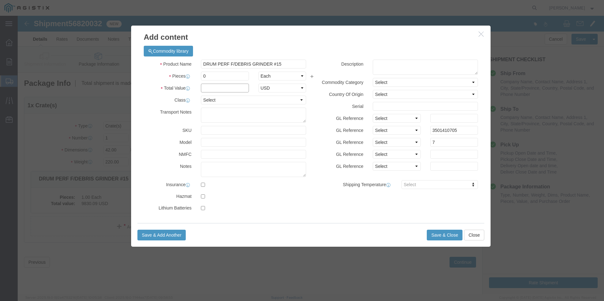
type input "9830.09"
drag, startPoint x: 169, startPoint y: 62, endPoint x: 145, endPoint y: 63, distance: 24.7
click div "Pieces Number of pieces inside all the packages 0 Select Bag Barrels 100Board F…"
type input "1"
click button "Save & Close"
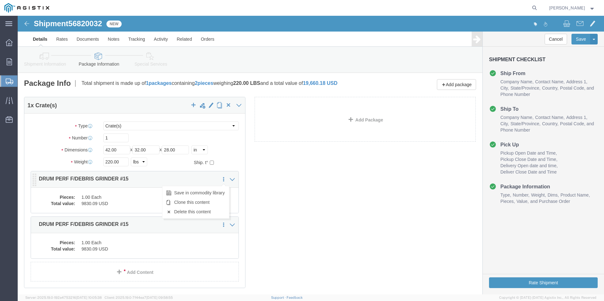
click icon
click link "Delete this content"
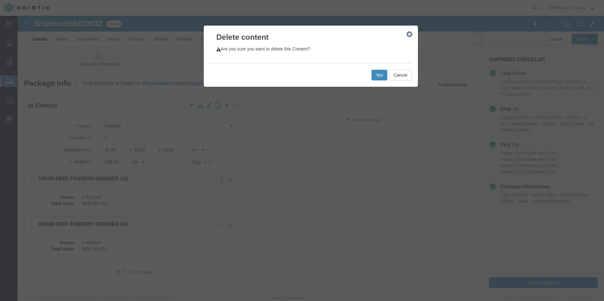
click button "Yes"
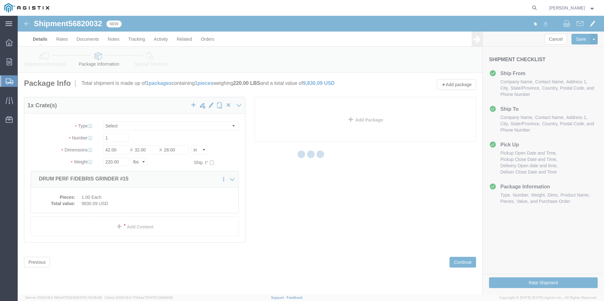
select select "CRAT"
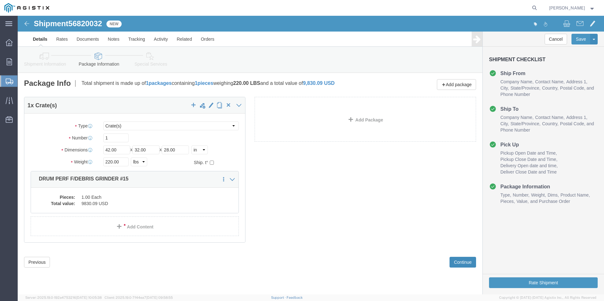
click button "Continue"
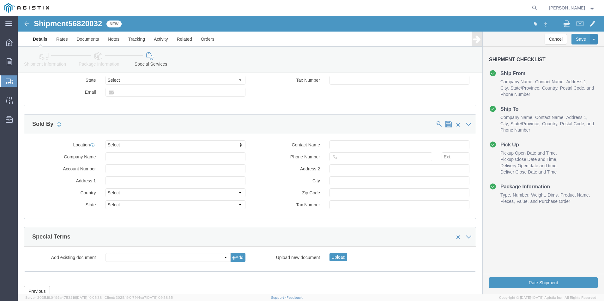
scroll to position [579, 0]
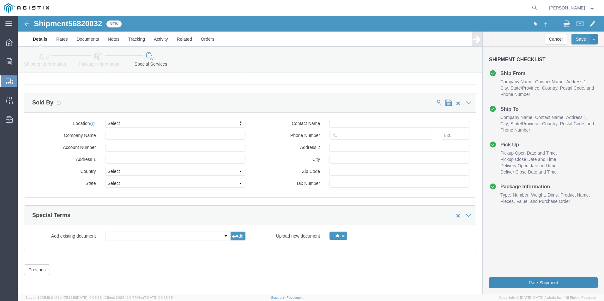
click button "Rate Shipment"
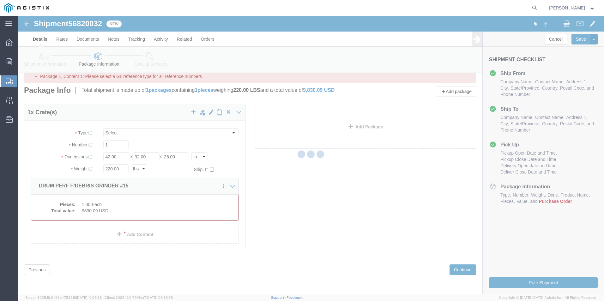
select select "CRAT"
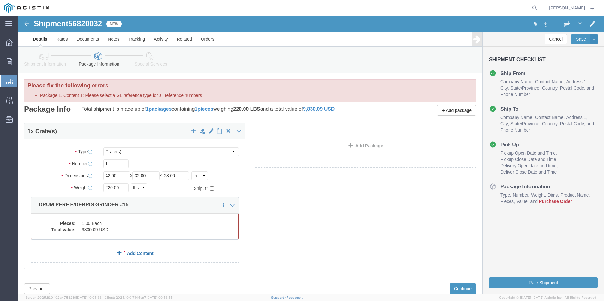
click link "Add Content"
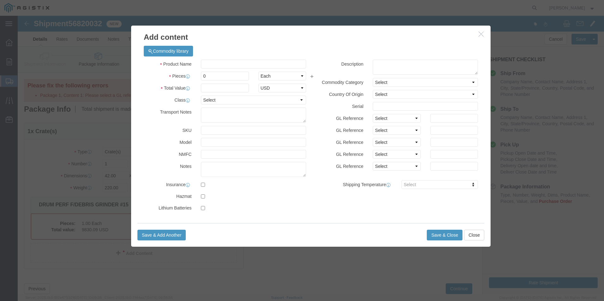
click button "button"
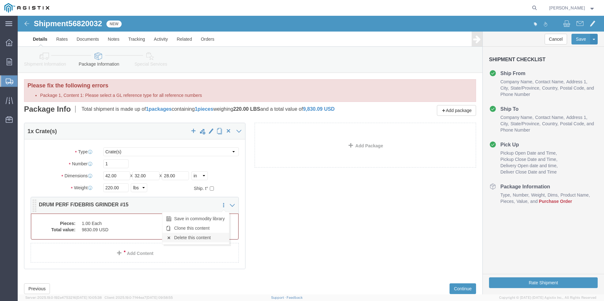
click link "Delete this content"
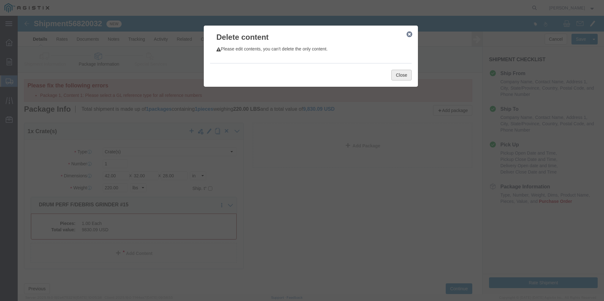
click button "Close"
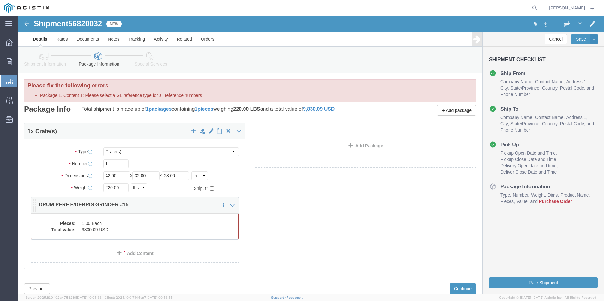
click dd "1.00 Each"
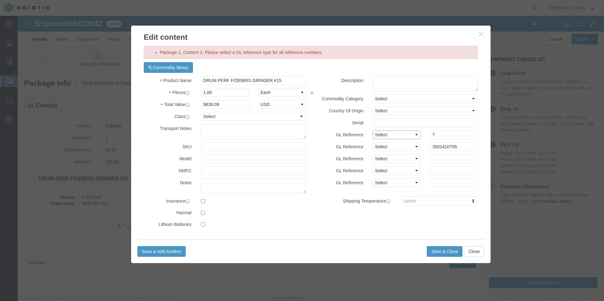
click select "Select Account Type Activity ID Airline Appointment Number ASN Batch Number Bil…"
select select "PURCHORD"
click select "Select Account Type Activity ID Airline Appointment Number ASN Batch Number Bil…"
click div "Package 1, Content 1: Please select a GL reference type for all reference numbe…"
click select "Select Account Type Activity ID Airline Appointment Number ASN Batch Number Bil…"
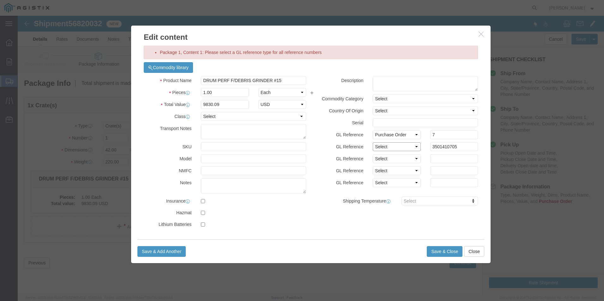
click select "Select Account Type Activity ID Airline Appointment Number ASN Batch Number Bil…"
select select "PURCHORD"
click select "Select Account Type Activity ID Airline Appointment Number ASN Batch Number Bil…"
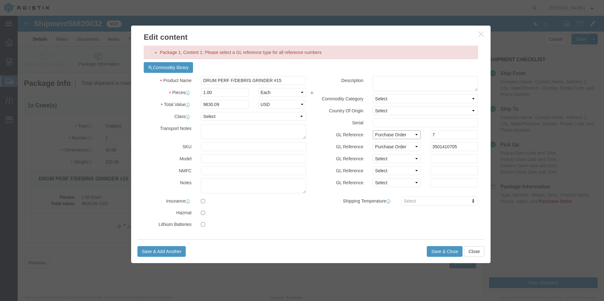
select select
click select "Select Account Type Activity ID Airline Appointment Number ASN Batch Number Bil…"
drag, startPoint x: 430, startPoint y: 120, endPoint x: 393, endPoint y: 121, distance: 36.7
click div "GL Reference Select Account Type Activity ID Airline Appointment Number ASN Bat…"
click select "Select 50 55 60 65 70 85 92.5 100 125 175 250 300 400"
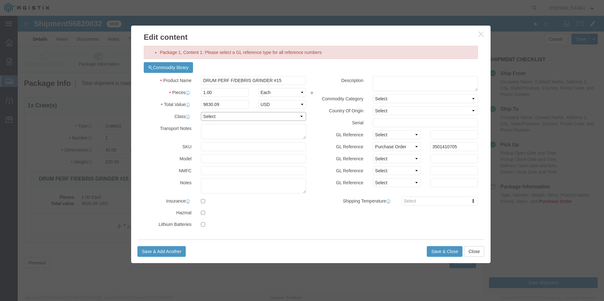
select select "60"
click select "Select 50 55 60 65 70 85 92.5 100 125 175 250 300 400"
click button "Save & Close"
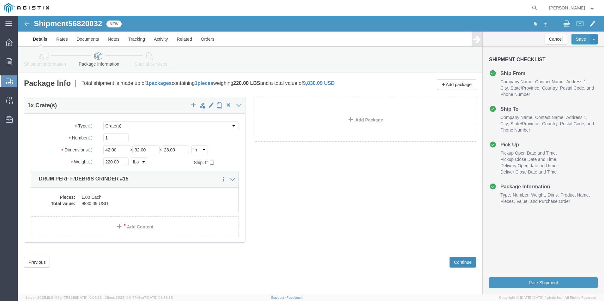
click button "Continue"
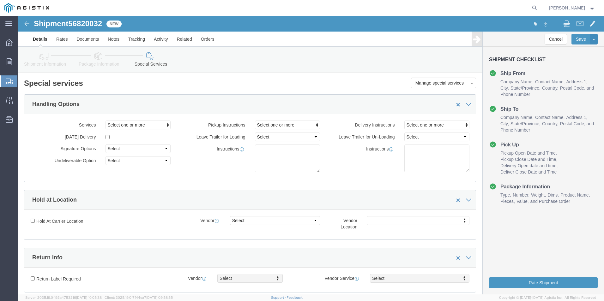
scroll to position [221, 0]
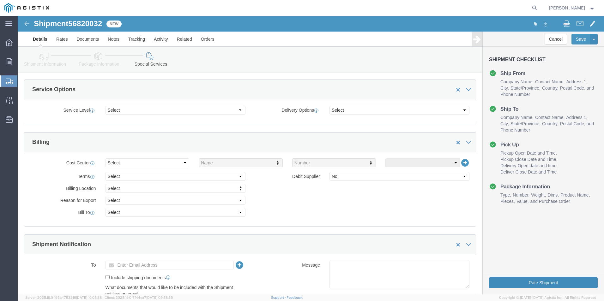
click button "Rate Shipment"
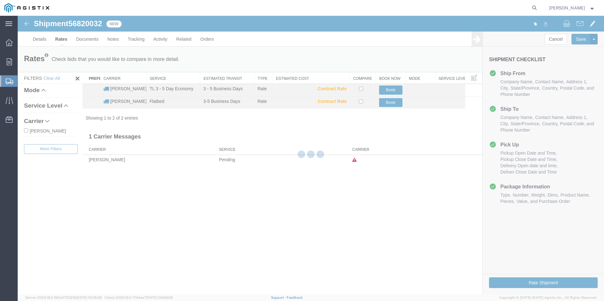
scroll to position [0, 0]
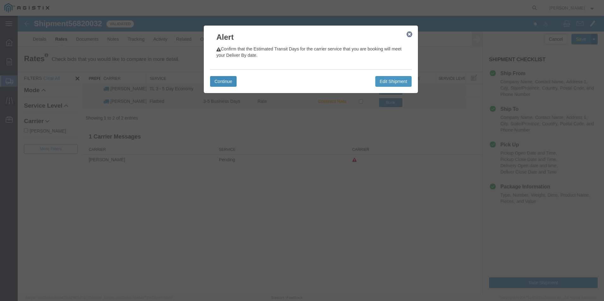
click at [231, 79] on button "Continue" at bounding box center [223, 81] width 27 height 11
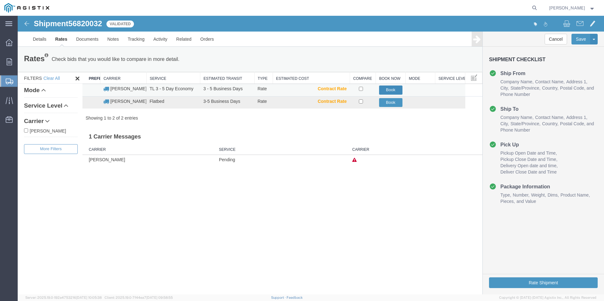
click at [394, 90] on button "Book" at bounding box center [390, 90] width 23 height 9
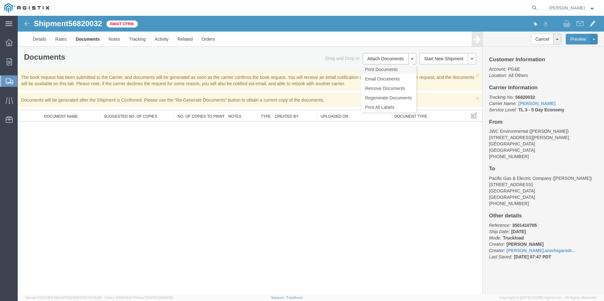
click at [397, 70] on link "Print Documents" at bounding box center [388, 69] width 55 height 9
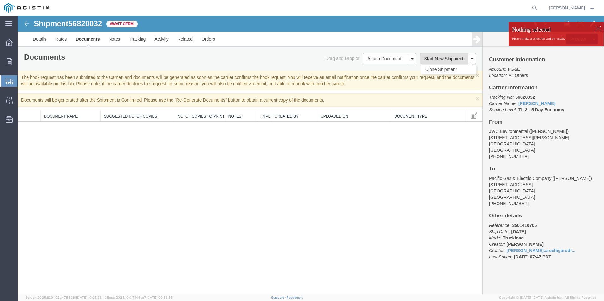
click at [454, 57] on button "Start New Shipment" at bounding box center [444, 58] width 49 height 11
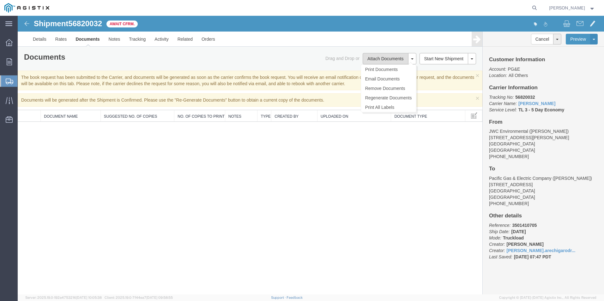
click at [408, 59] on button "Attach Documents" at bounding box center [385, 58] width 45 height 11
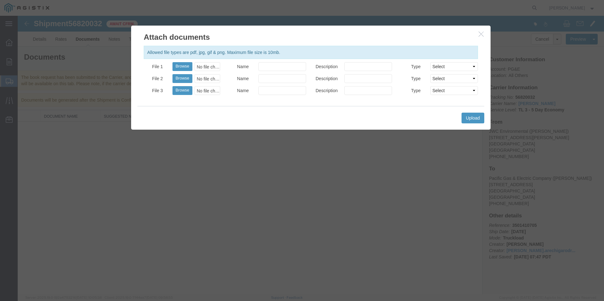
click at [484, 37] on button "button" at bounding box center [482, 34] width 8 height 8
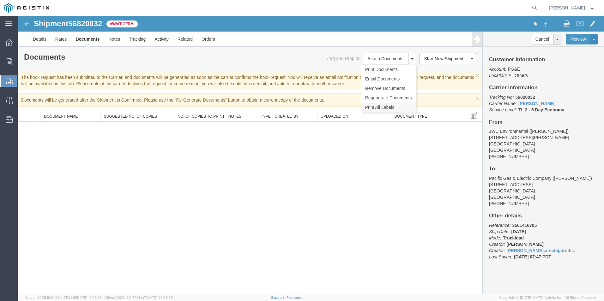
click at [400, 110] on link "Print All Labels" at bounding box center [388, 107] width 55 height 9
click at [8, 45] on icon at bounding box center [9, 42] width 7 height 7
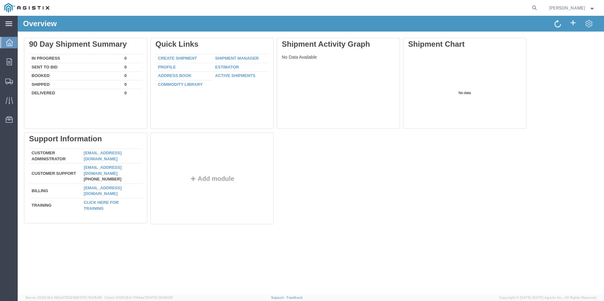
click at [11, 27] on div "main_menu Created with Sketch." at bounding box center [9, 24] width 18 height 16
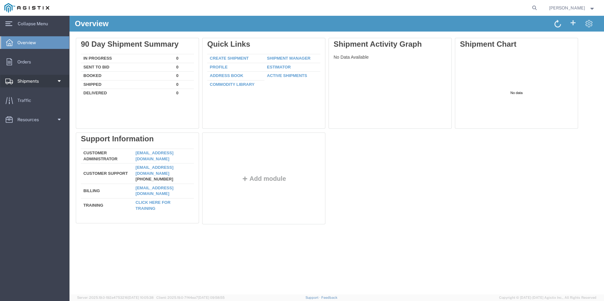
click at [59, 82] on span at bounding box center [58, 81] width 5 height 13
click at [35, 82] on span "Shipments" at bounding box center [30, 81] width 26 height 13
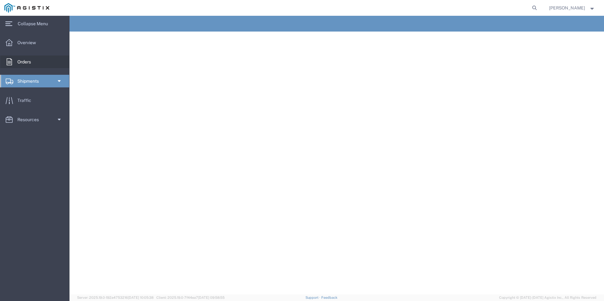
click at [33, 61] on span "Orders" at bounding box center [26, 62] width 18 height 13
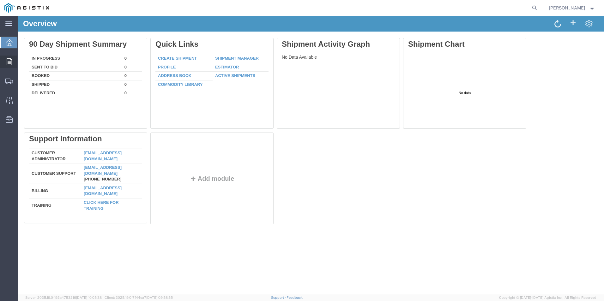
click at [15, 66] on div at bounding box center [9, 62] width 18 height 13
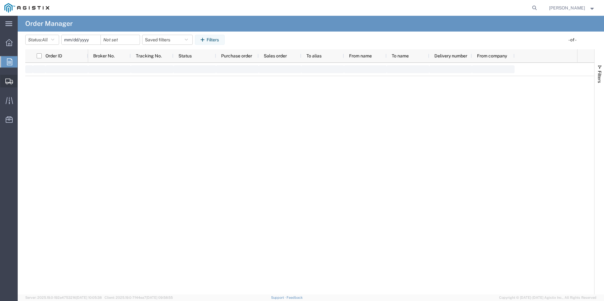
click at [12, 79] on icon at bounding box center [9, 82] width 8 height 6
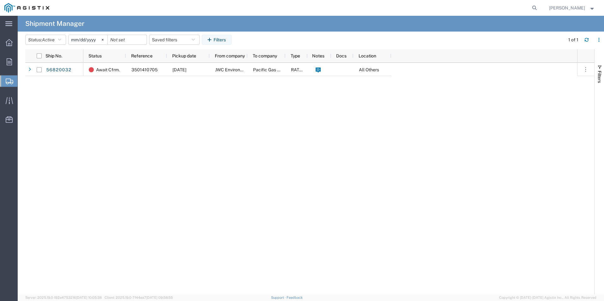
click at [116, 98] on div "Await Cfrm. 3501410705 [DATE] JWC Environmental Pacific Gas & Electric Company …" at bounding box center [330, 179] width 494 height 232
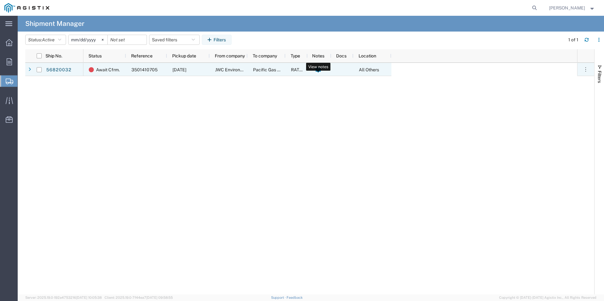
click at [316, 70] on icon at bounding box center [318, 70] width 5 height 5
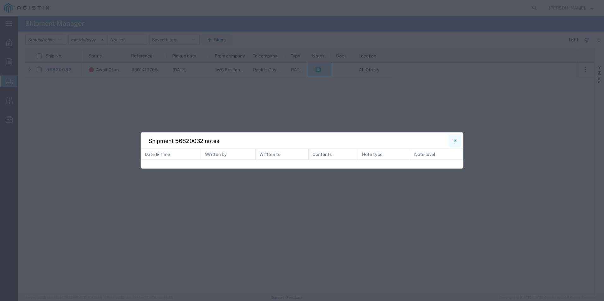
click at [458, 139] on button "Close" at bounding box center [455, 141] width 13 height 13
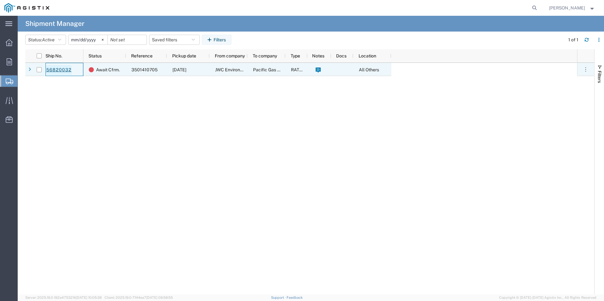
click at [64, 69] on link "56820032" at bounding box center [59, 70] width 26 height 10
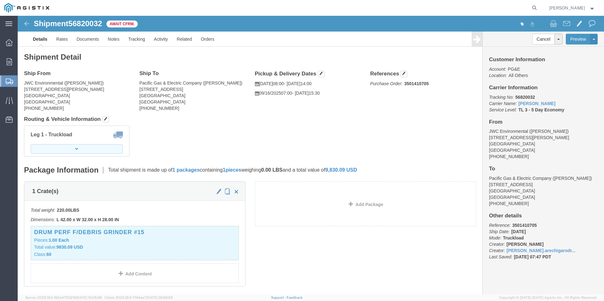
click button "button"
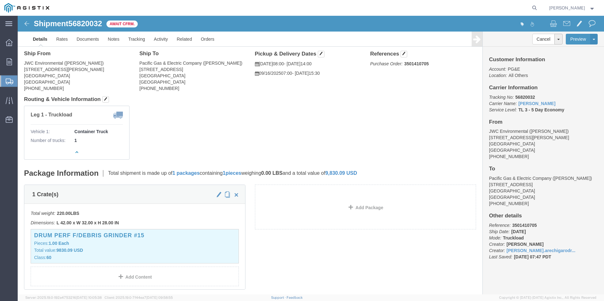
scroll to position [19, 0]
click button "Preview"
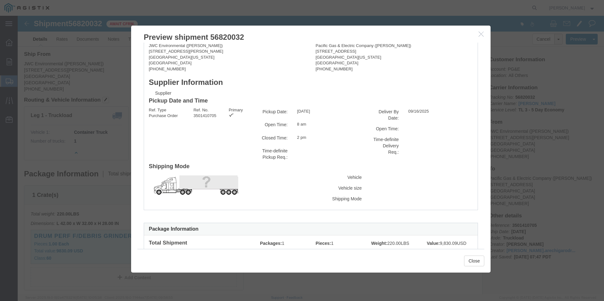
scroll to position [0, 0]
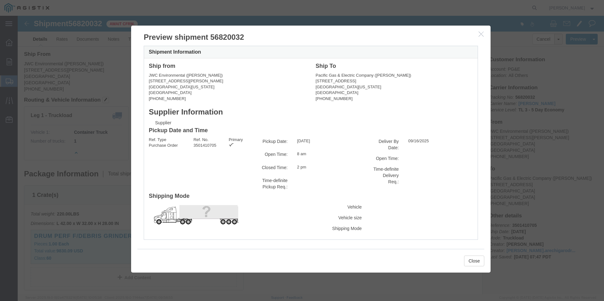
click icon "button"
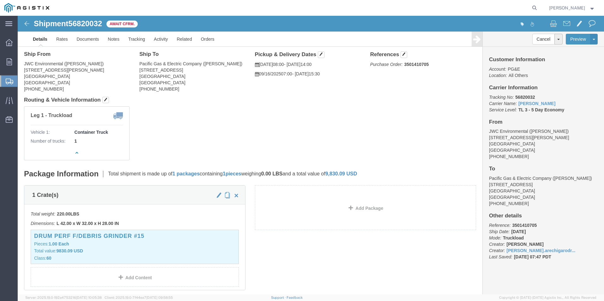
click span "Await Cfrm."
click img
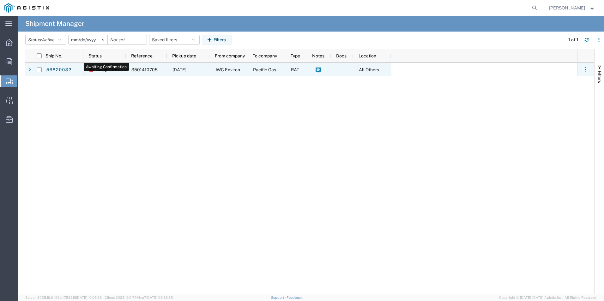
click at [98, 67] on span "Await Cfrm." at bounding box center [108, 69] width 24 height 13
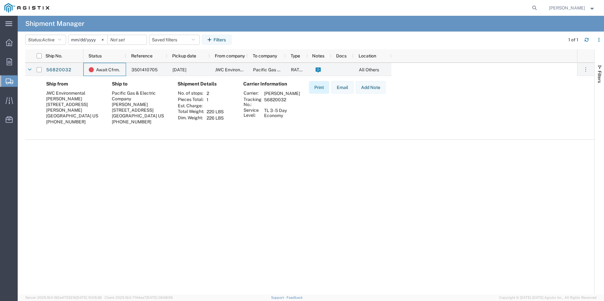
click at [317, 91] on button "Print" at bounding box center [319, 87] width 20 height 13
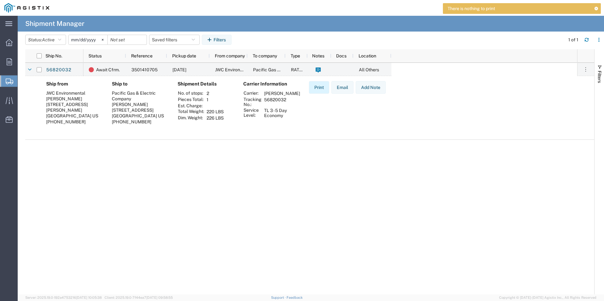
click at [317, 91] on button "Print" at bounding box center [319, 87] width 20 height 13
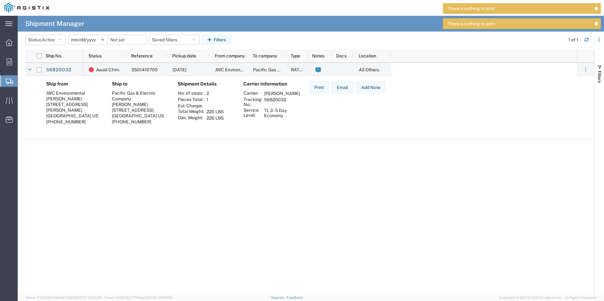
click at [312, 112] on div "Print Email Add Note" at bounding box center [347, 105] width 87 height 48
click at [178, 118] on th "Dim. Weight:" at bounding box center [191, 118] width 27 height 6
click at [282, 107] on td "56820032" at bounding box center [282, 102] width 40 height 11
click at [282, 128] on div "Carrier Information Carrier: [PERSON_NAME] Tracking No.: 56820032 Service Level…" at bounding box center [271, 105] width 66 height 48
click at [135, 119] on div "[GEOGRAPHIC_DATA] US" at bounding box center [140, 116] width 56 height 6
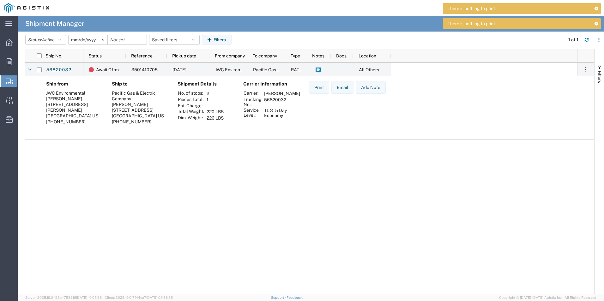
click at [91, 119] on div "[PHONE_NUMBER]" at bounding box center [74, 122] width 56 height 6
click at [298, 70] on span "RATED" at bounding box center [298, 69] width 14 height 5
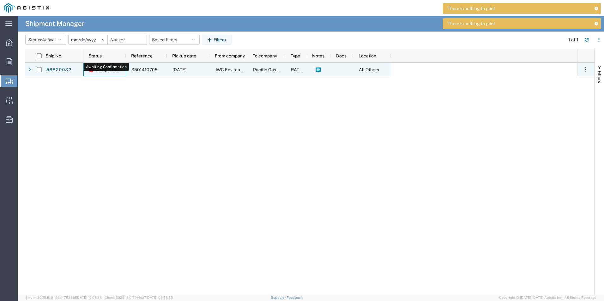
click at [115, 69] on span "Await Cfrm." at bounding box center [108, 69] width 24 height 13
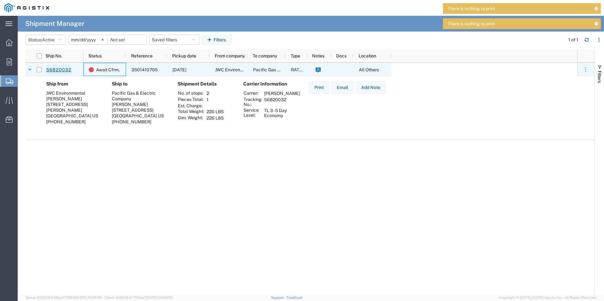
click at [64, 70] on link "56820032" at bounding box center [59, 70] width 26 height 10
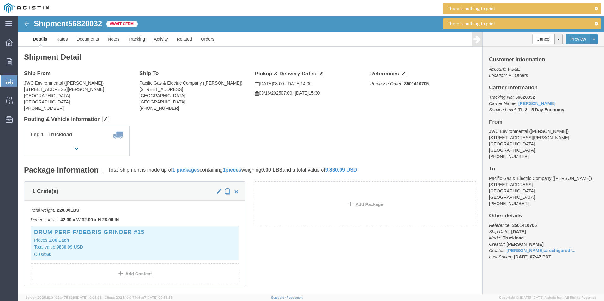
drag, startPoint x: 595, startPoint y: 22, endPoint x: 595, endPoint y: 17, distance: 5.1
click at [595, 22] on icon at bounding box center [596, 23] width 4 height 3
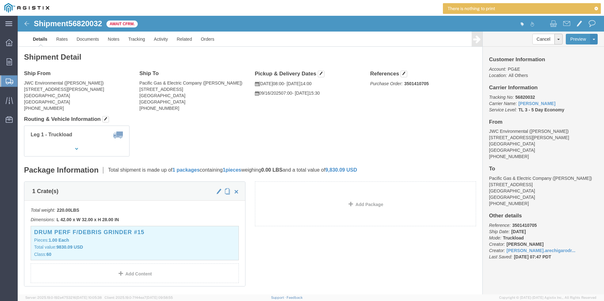
click at [596, 10] on icon at bounding box center [596, 8] width 4 height 3
